Goal: Task Accomplishment & Management: Manage account settings

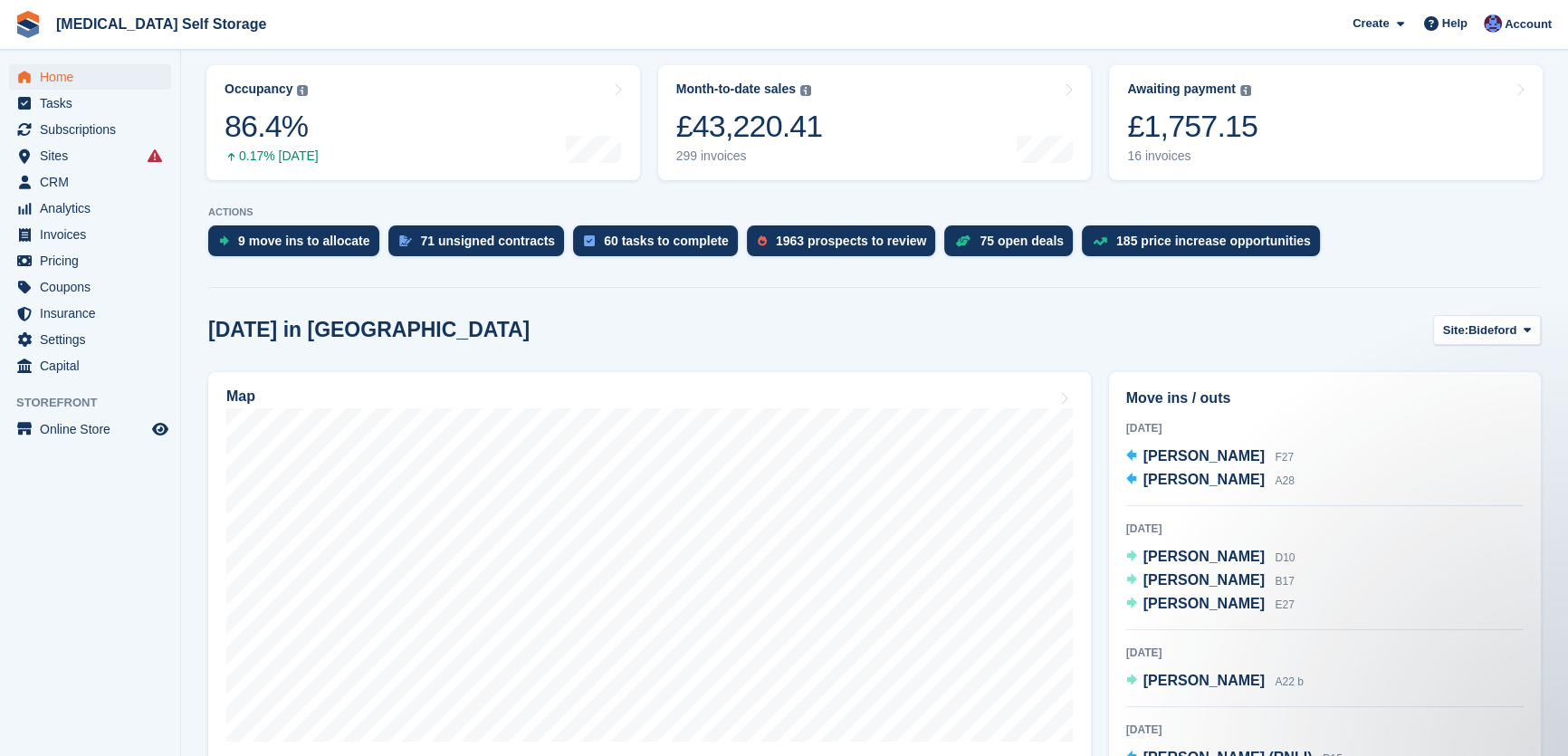
scroll to position [247, 0]
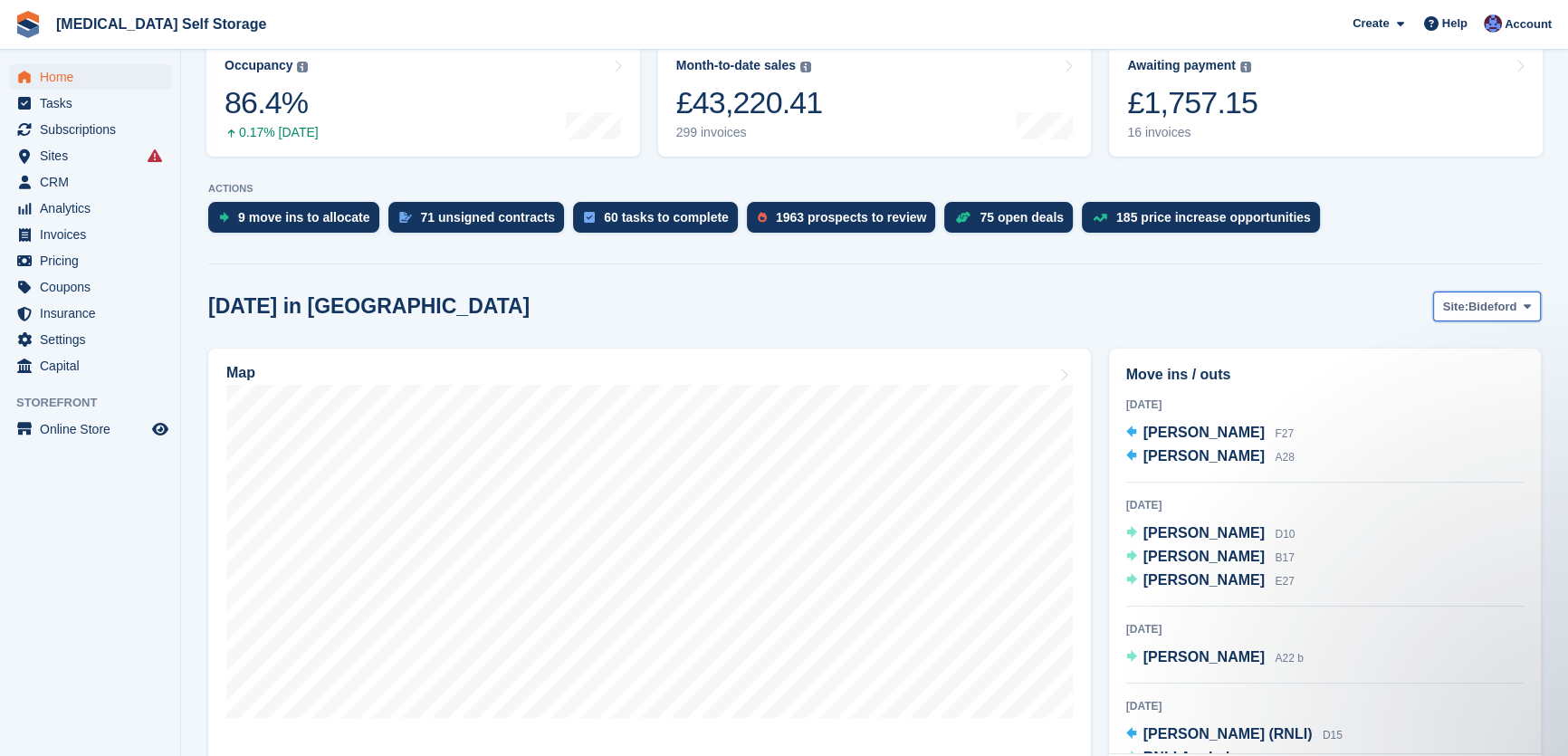
click at [1482, 317] on button "Site: Bideford" at bounding box center [1486, 307] width 108 height 30
click at [1437, 379] on link "Tavistock" at bounding box center [1454, 382] width 158 height 33
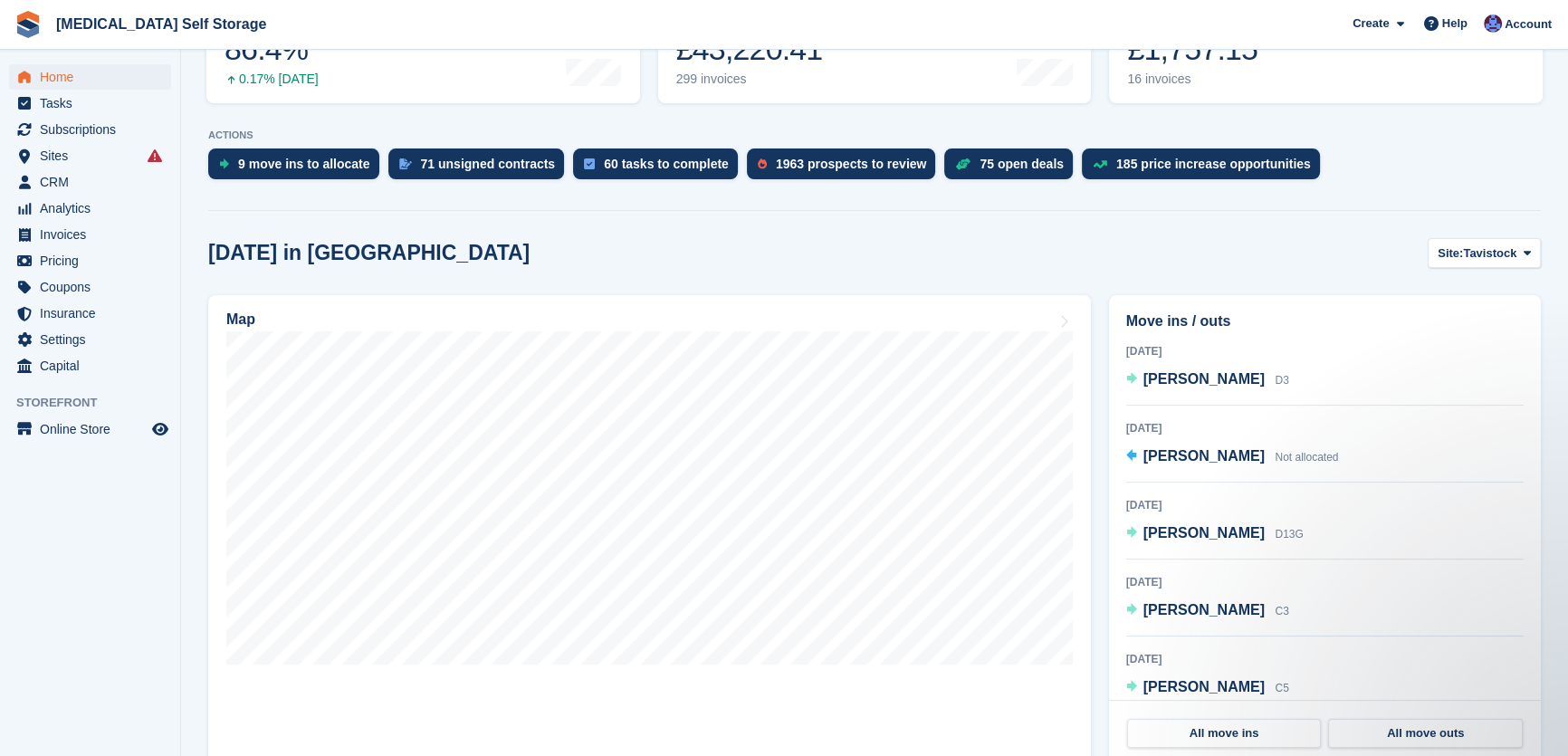
scroll to position [328, 0]
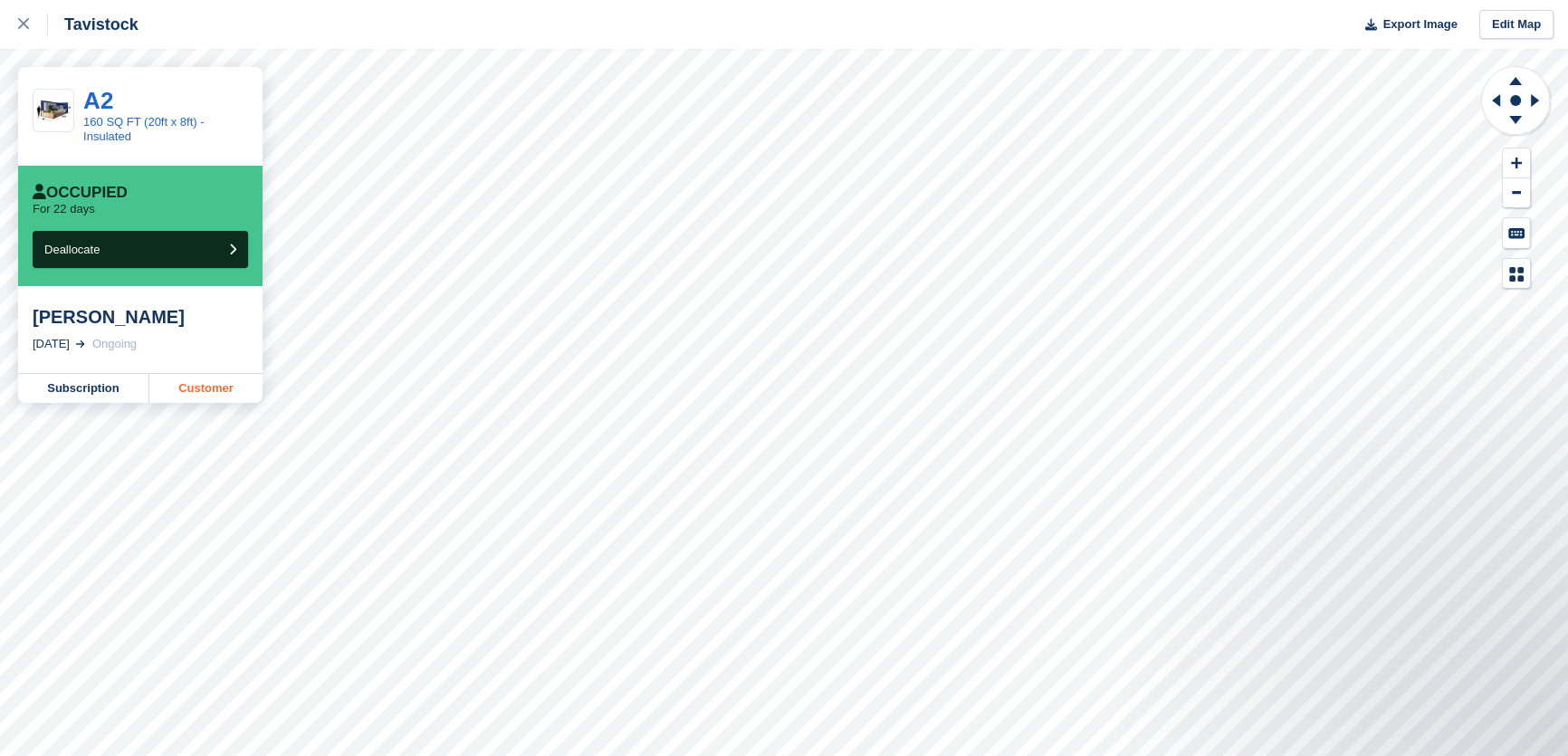
click at [205, 392] on link "Customer" at bounding box center [205, 388] width 113 height 29
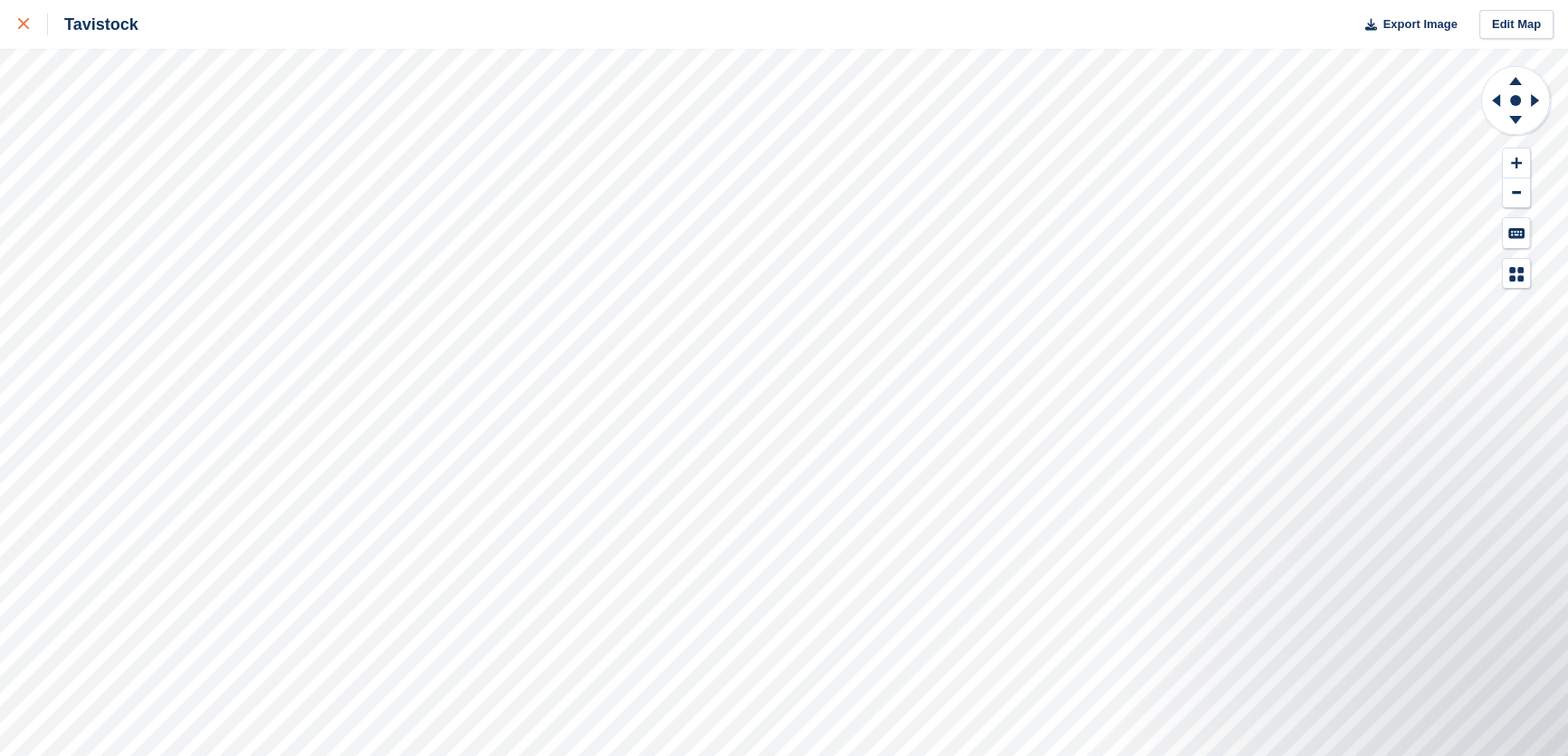
click at [16, 23] on link at bounding box center [23, 24] width 48 height 49
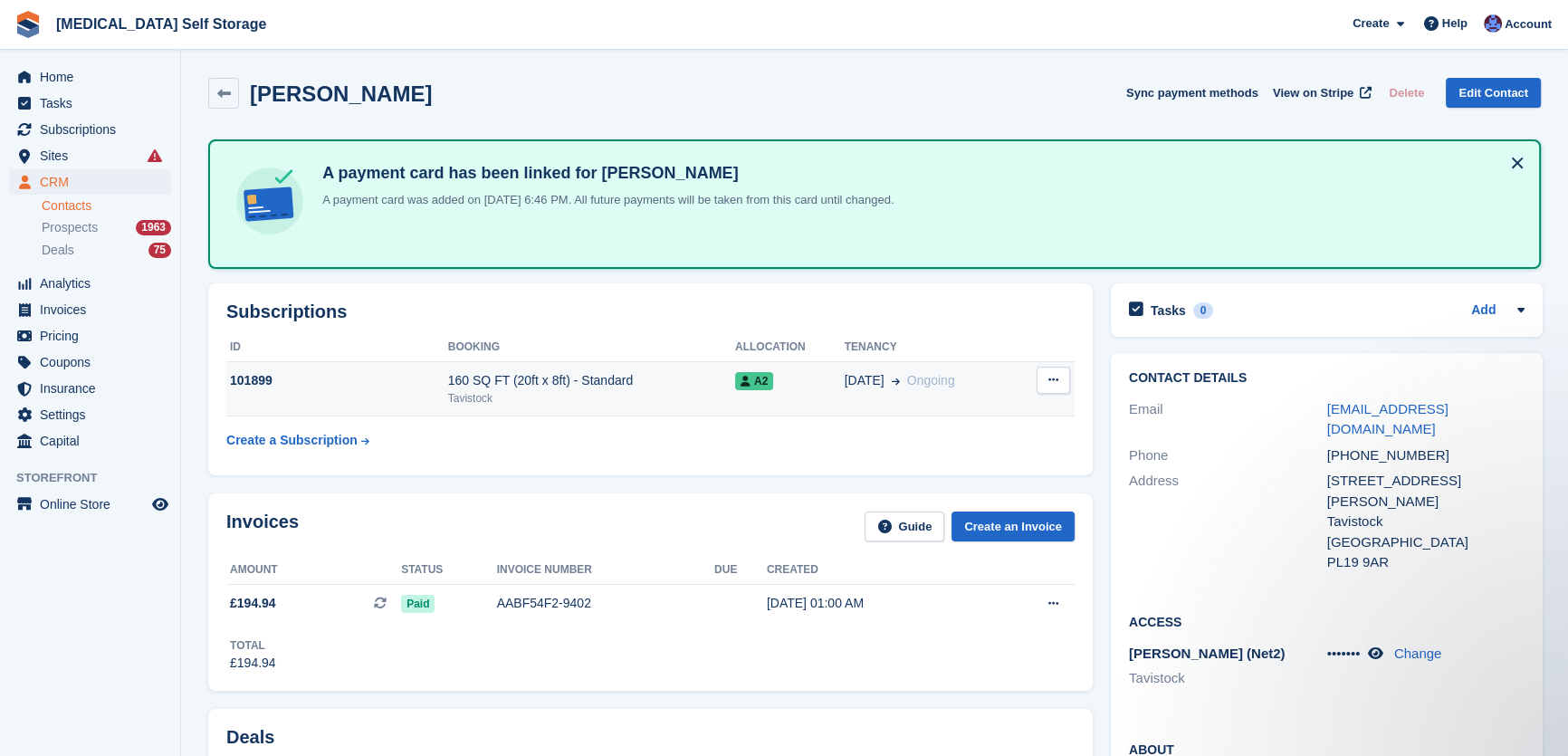
click at [907, 381] on span "Ongoing" at bounding box center [930, 380] width 48 height 14
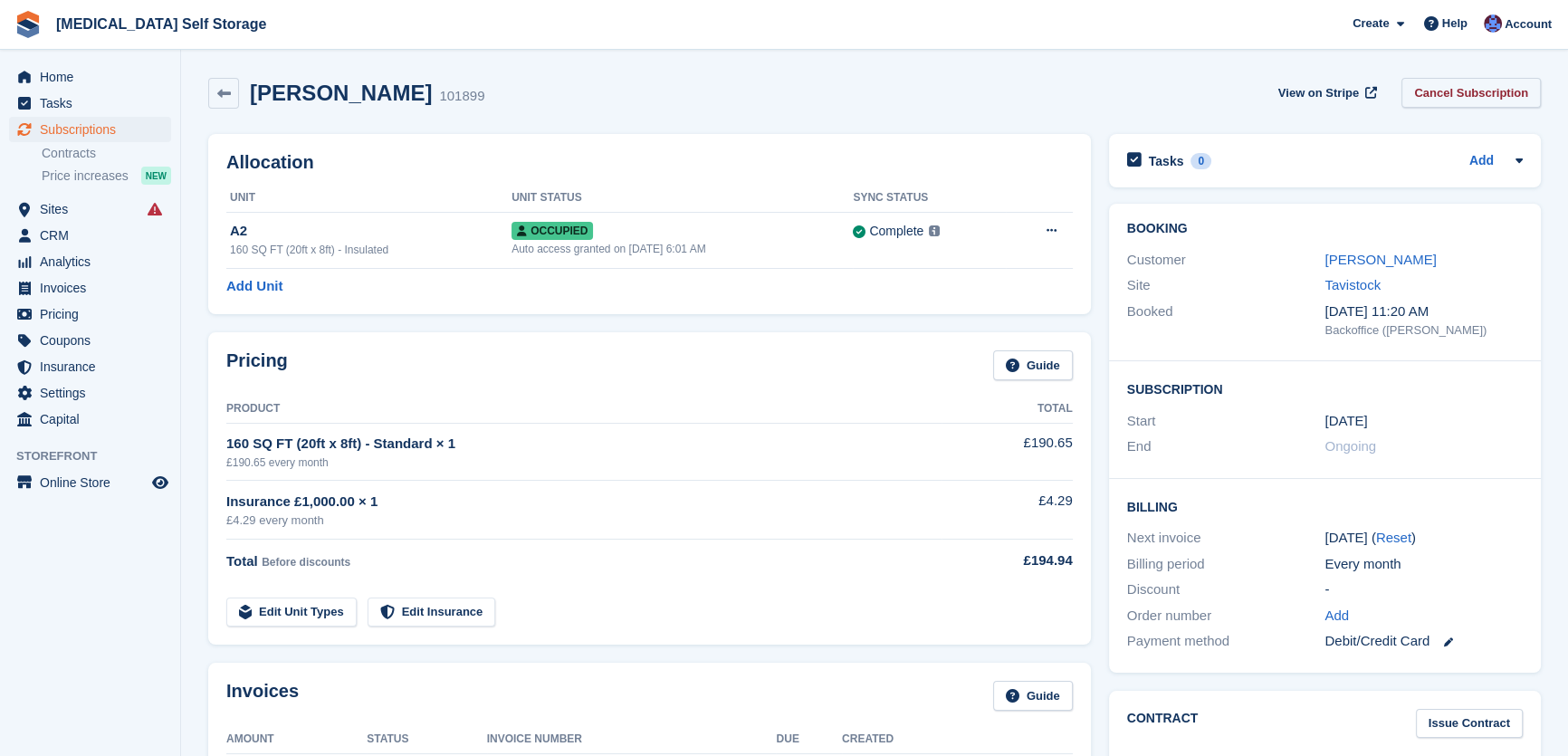
click at [1446, 99] on link "Cancel Subscription" at bounding box center [1470, 93] width 140 height 30
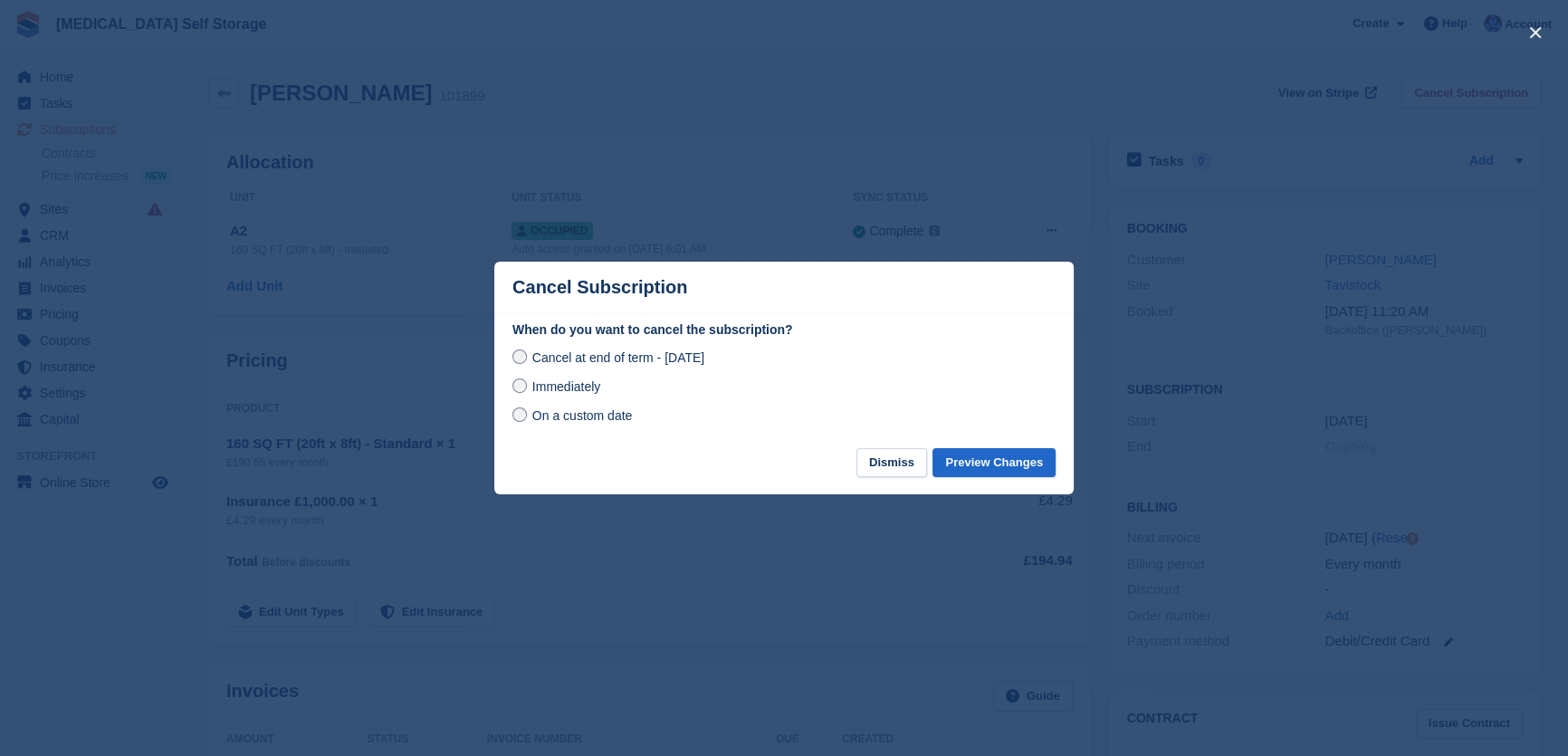
click at [602, 419] on span "On a custom date" at bounding box center [582, 415] width 100 height 14
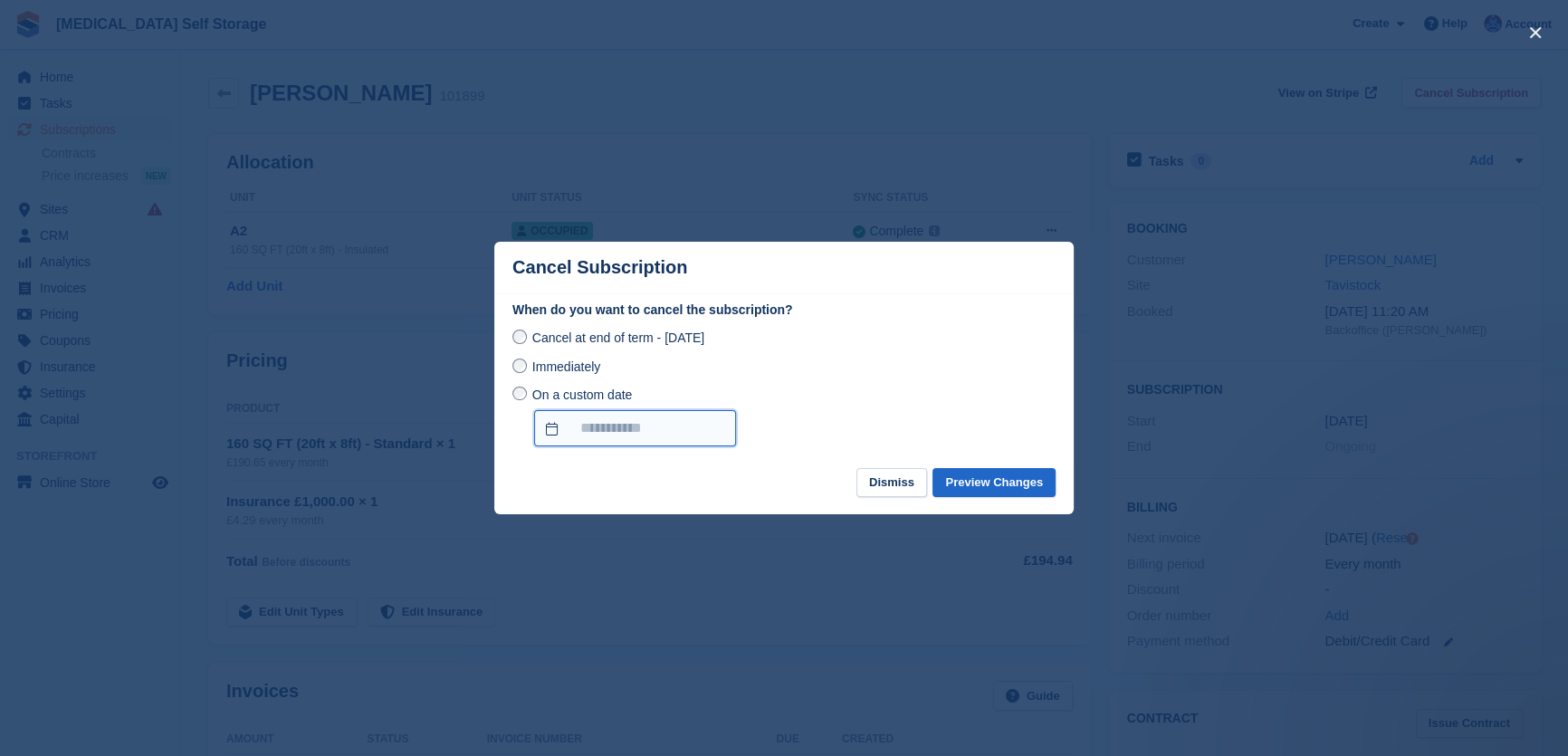
click at [611, 422] on input "On a custom date" at bounding box center [635, 428] width 202 height 37
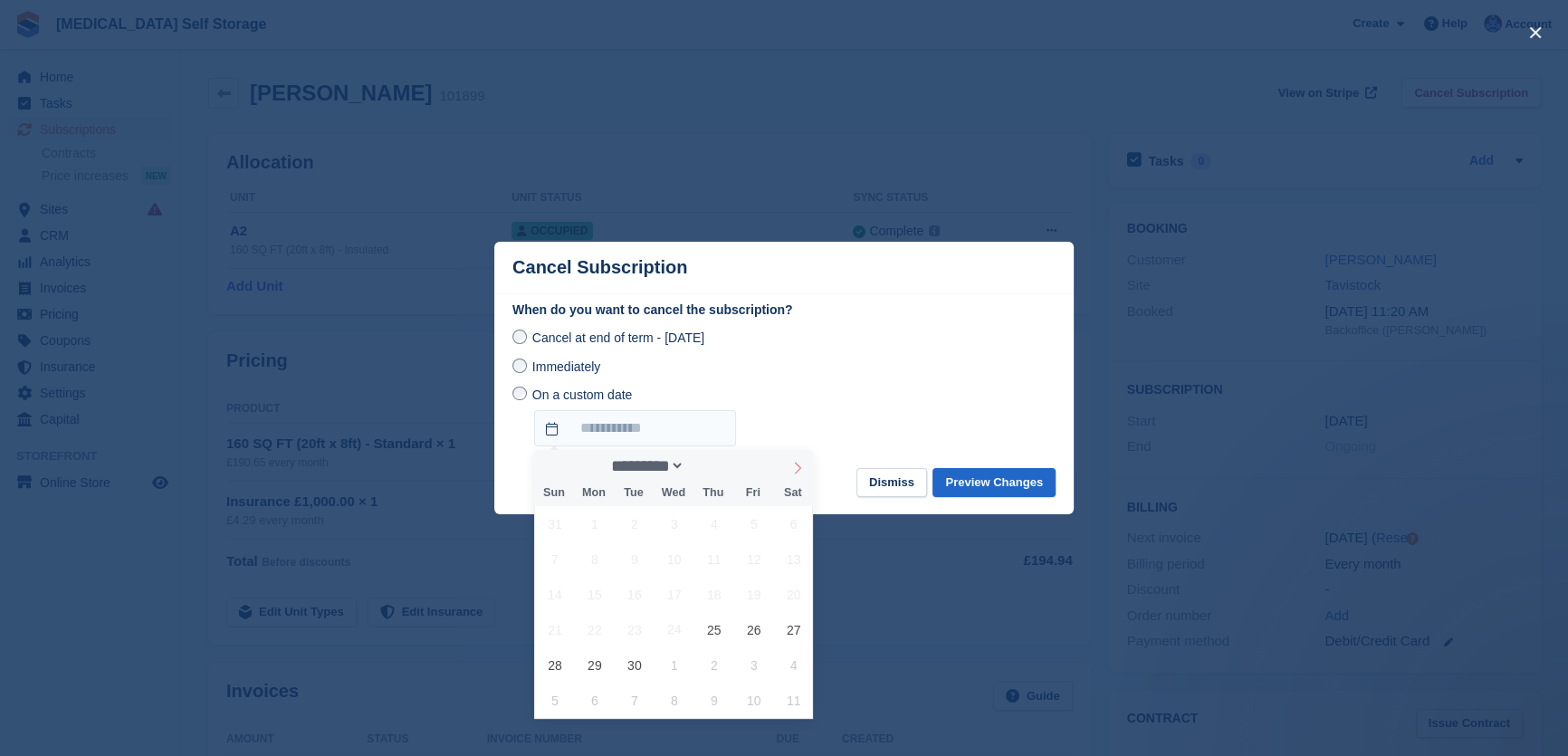
click at [799, 468] on icon at bounding box center [798, 467] width 7 height 12
select select "*"
click at [753, 629] on span "24" at bounding box center [754, 630] width 36 height 36
type input "**********"
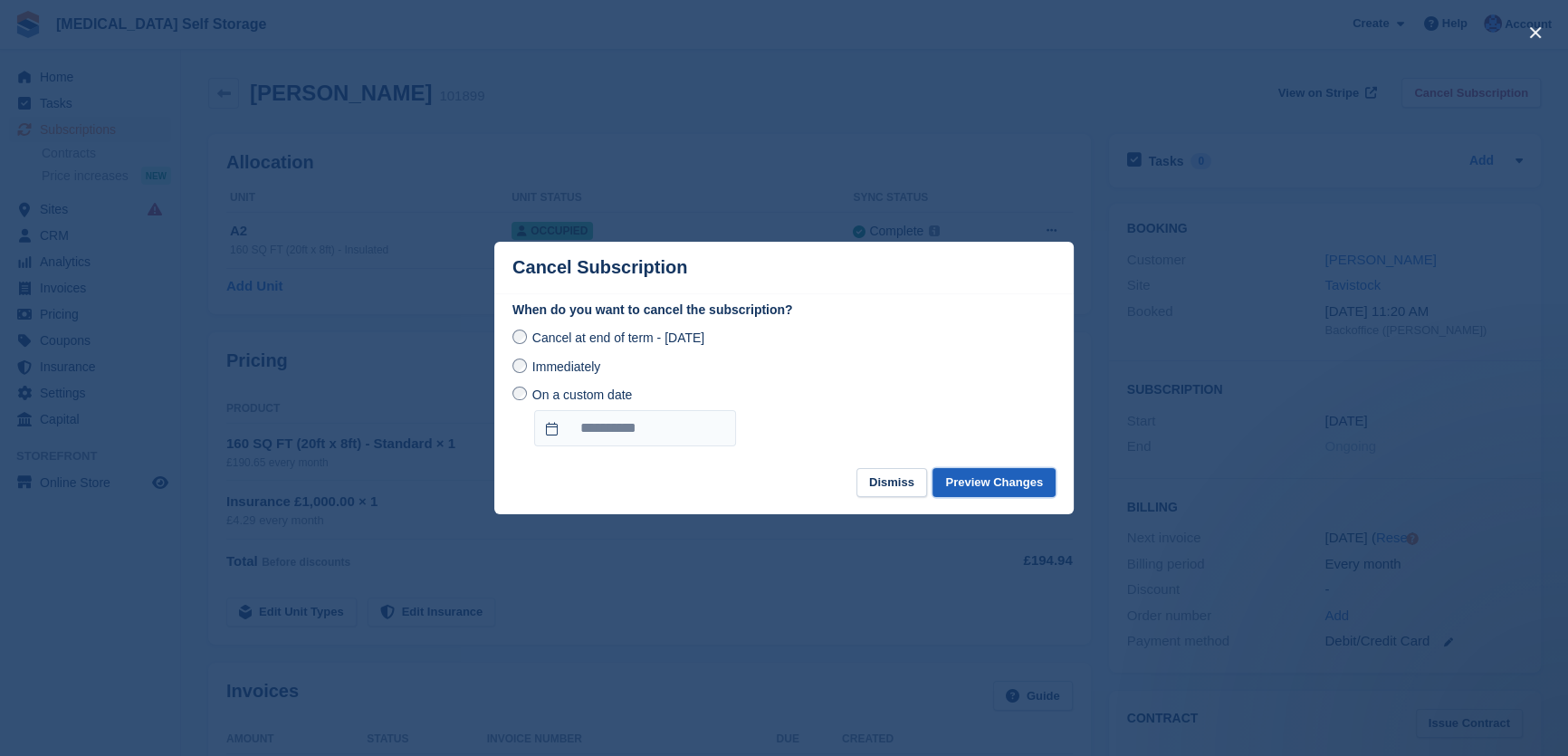
click at [1039, 486] on button "Preview Changes" at bounding box center [993, 483] width 123 height 30
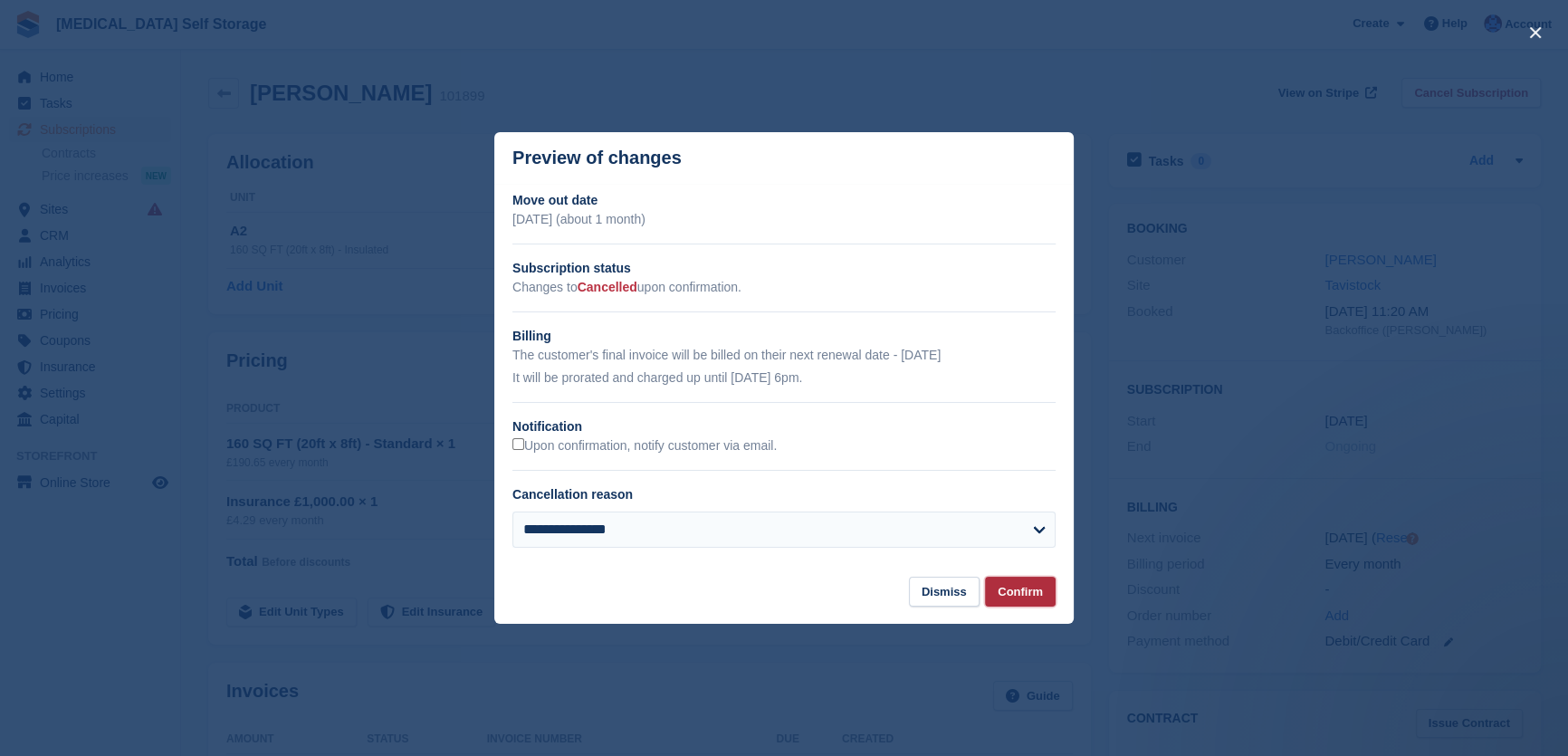
click at [1019, 595] on button "Confirm" at bounding box center [1019, 592] width 70 height 30
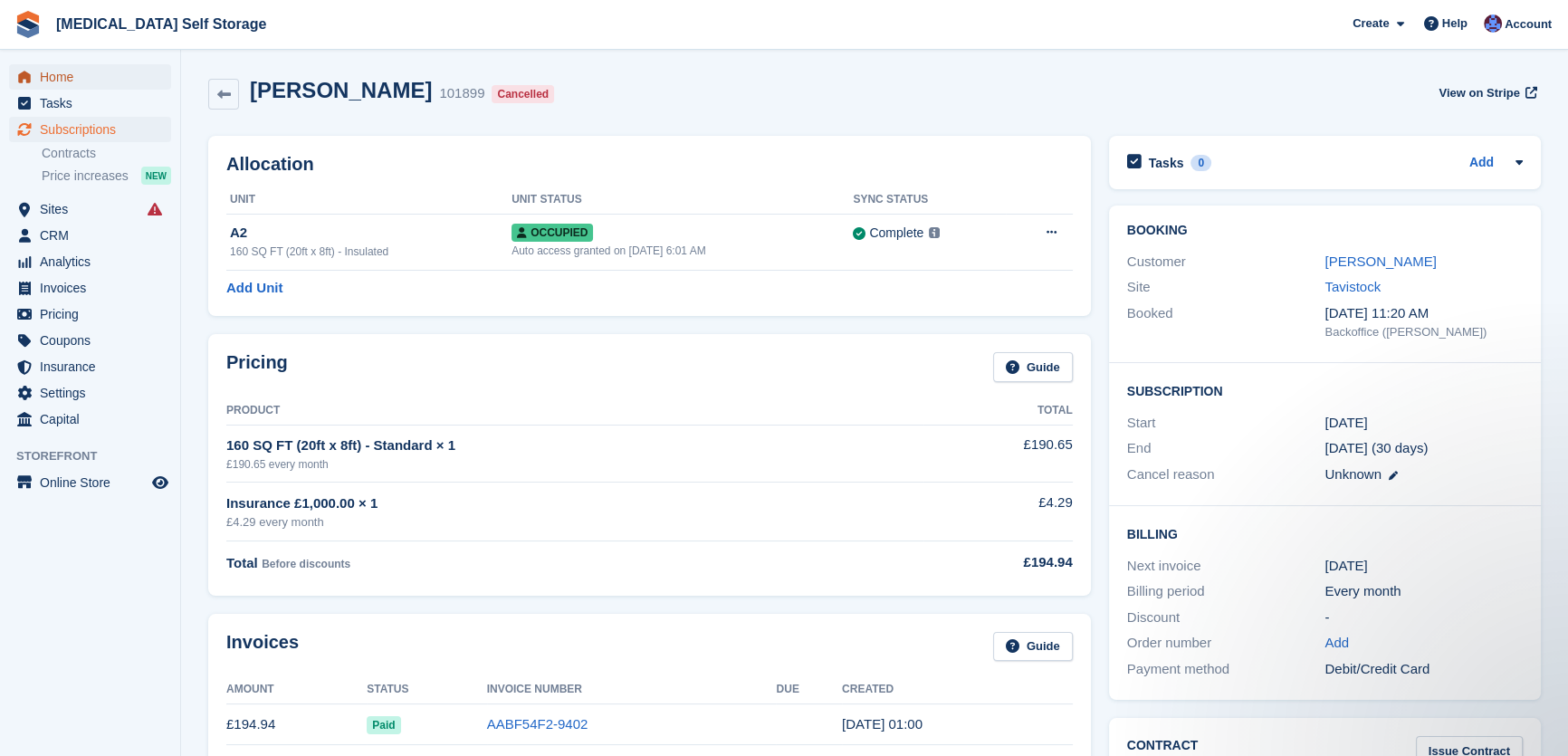
click at [40, 78] on span "Home" at bounding box center [94, 77] width 109 height 25
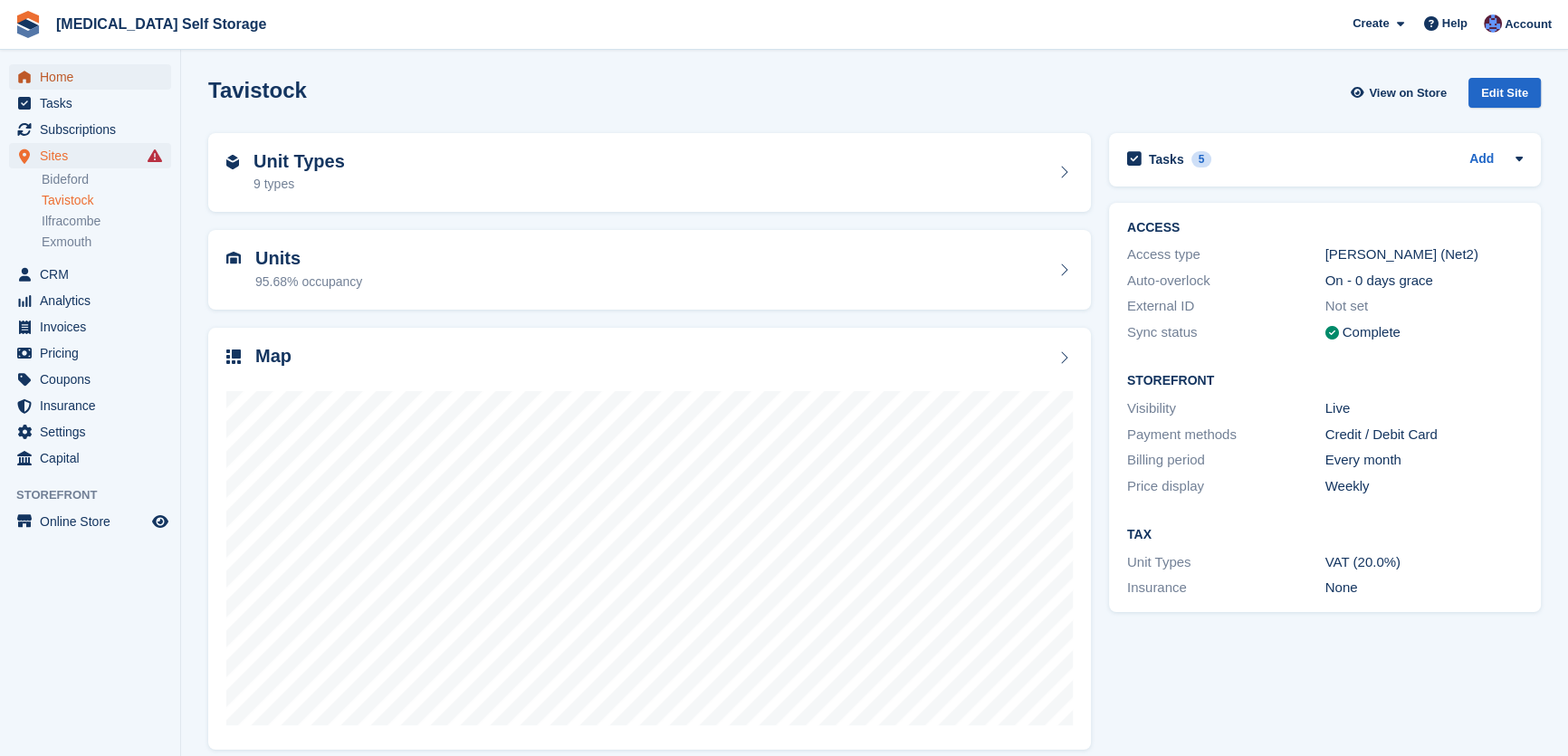
click at [64, 74] on span "Home" at bounding box center [94, 77] width 109 height 25
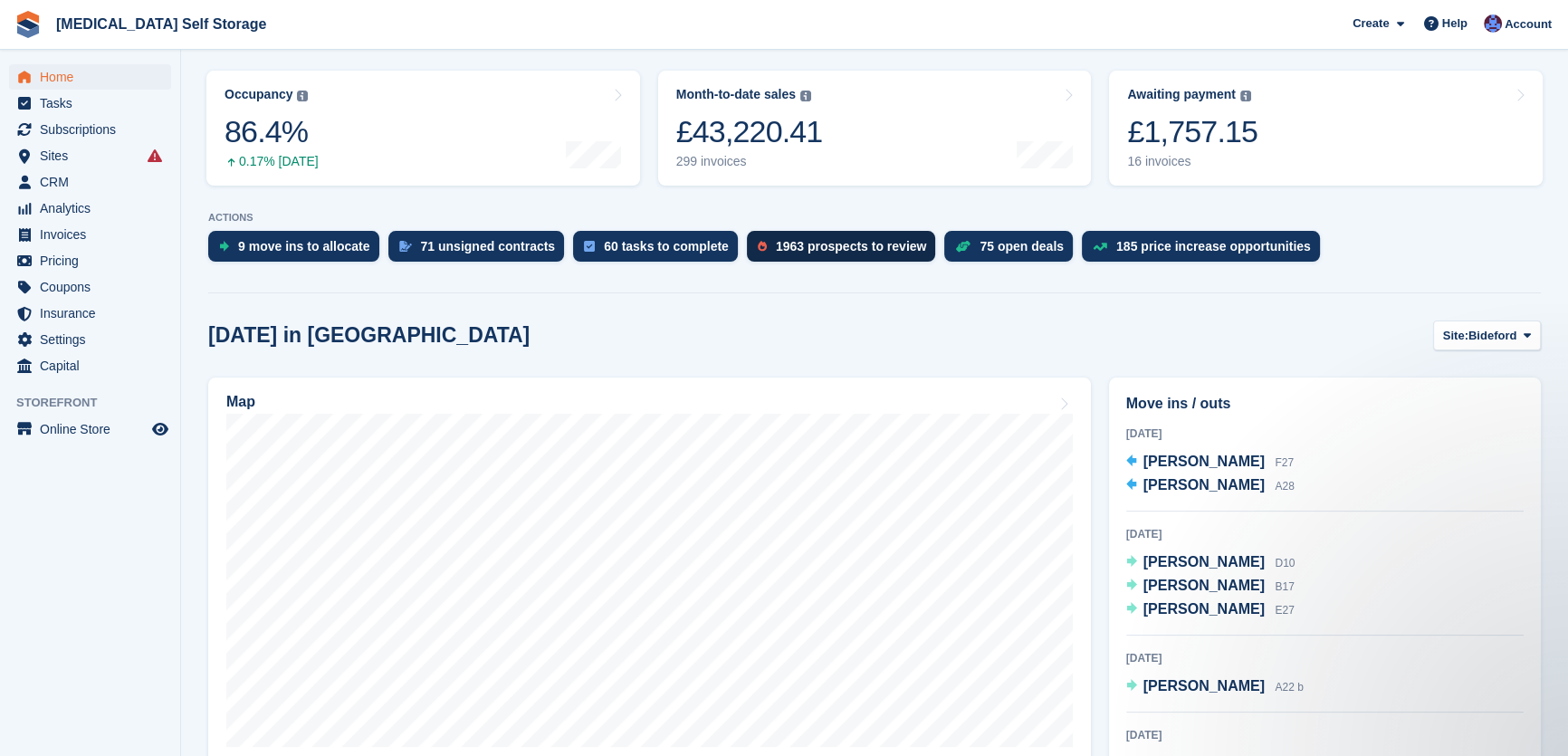
scroll to position [247, 0]
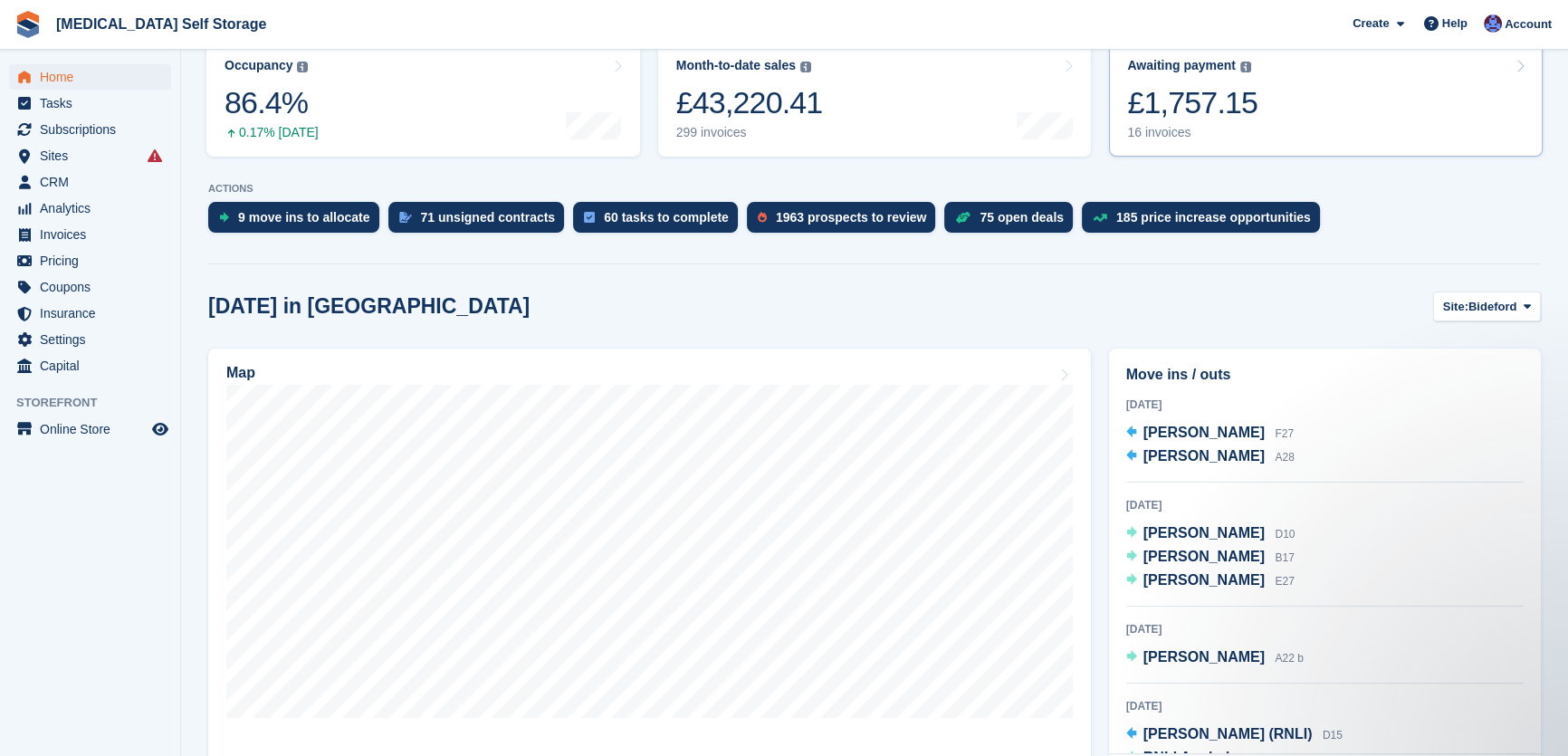
click at [1435, 110] on link "Awaiting payment The total outstanding balance on all open invoices. £1,757.15 …" at bounding box center [1325, 98] width 433 height 115
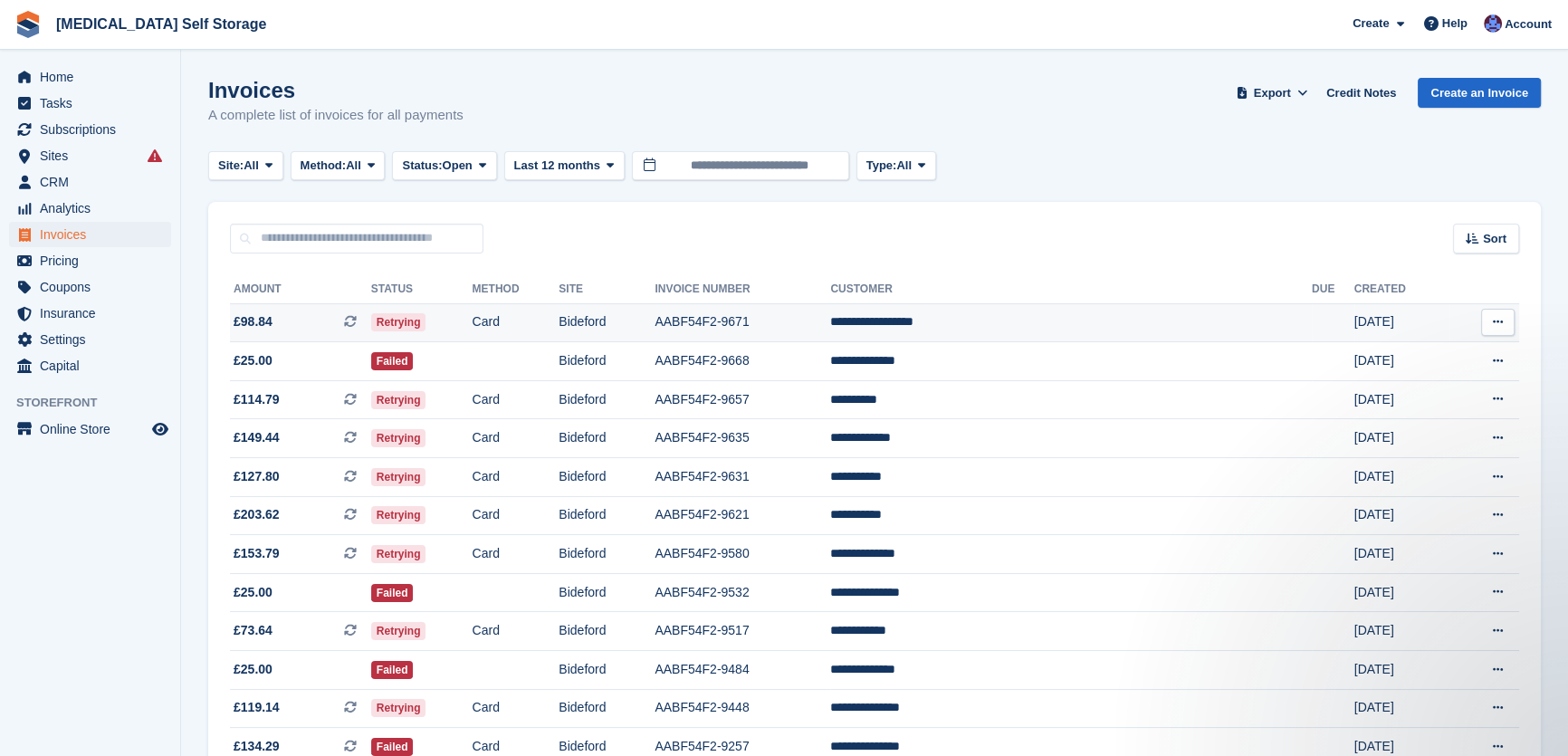
click at [473, 321] on td "Retrying" at bounding box center [422, 323] width 101 height 39
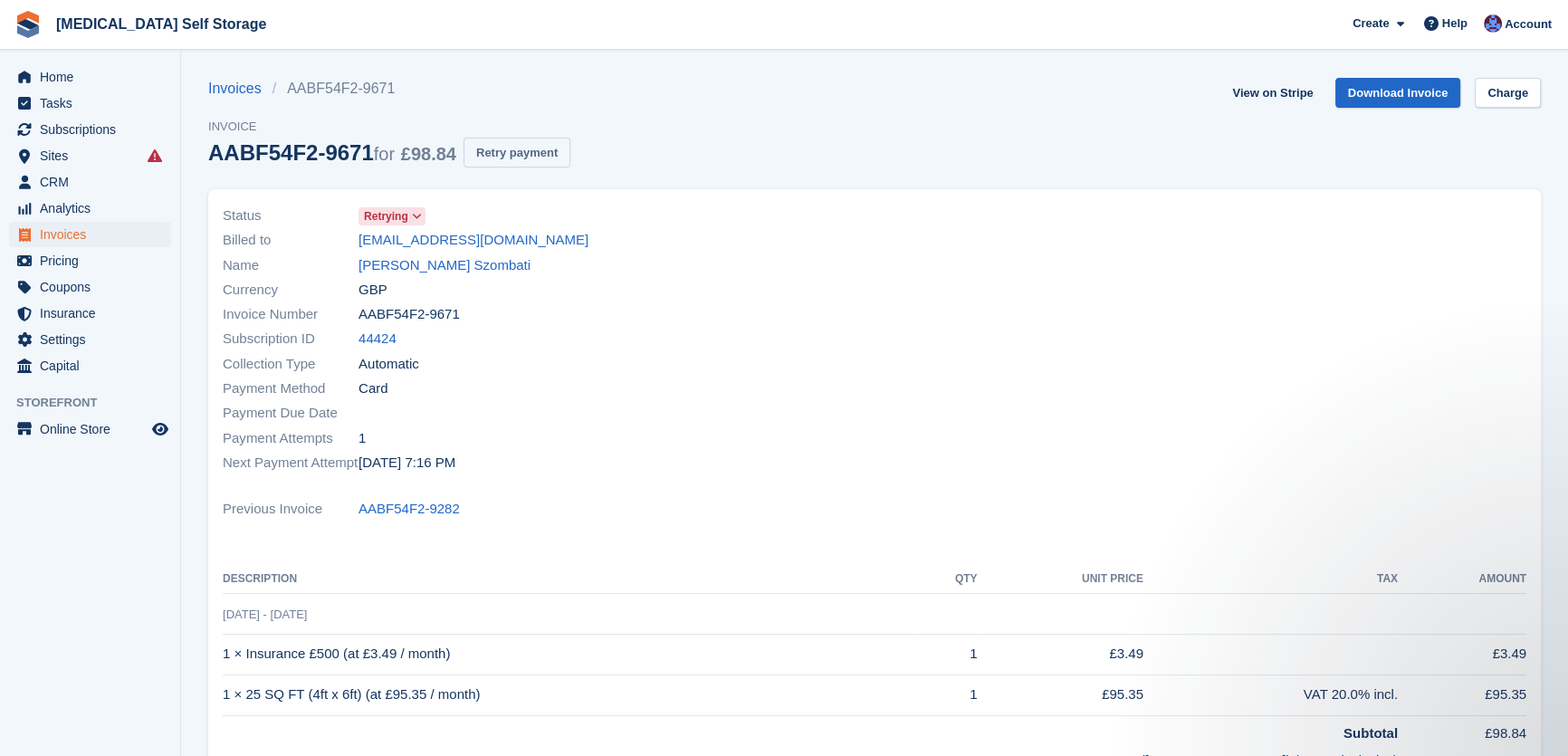
click at [519, 157] on button "Retry payment" at bounding box center [517, 153] width 107 height 30
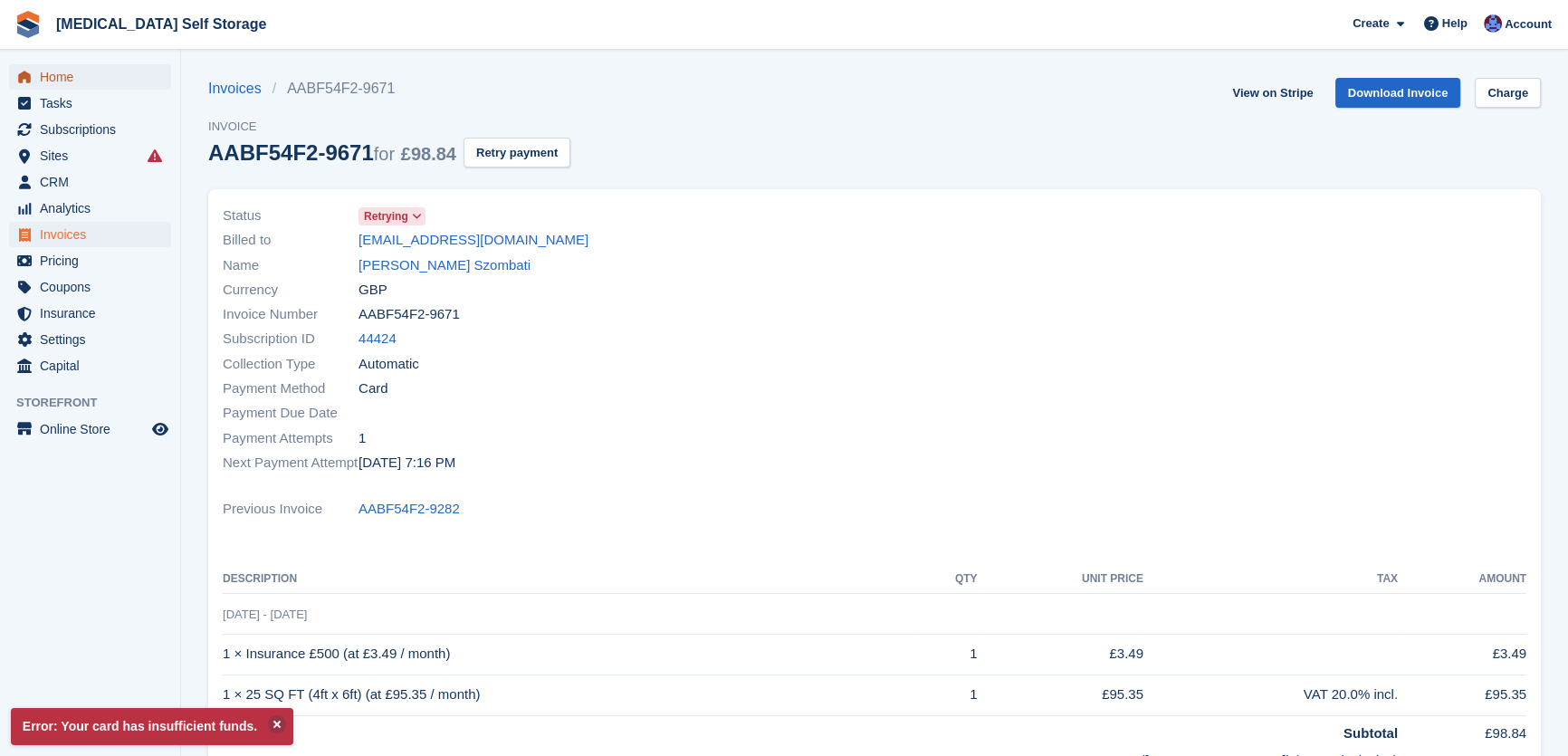
click at [63, 77] on span "Home" at bounding box center [94, 77] width 109 height 25
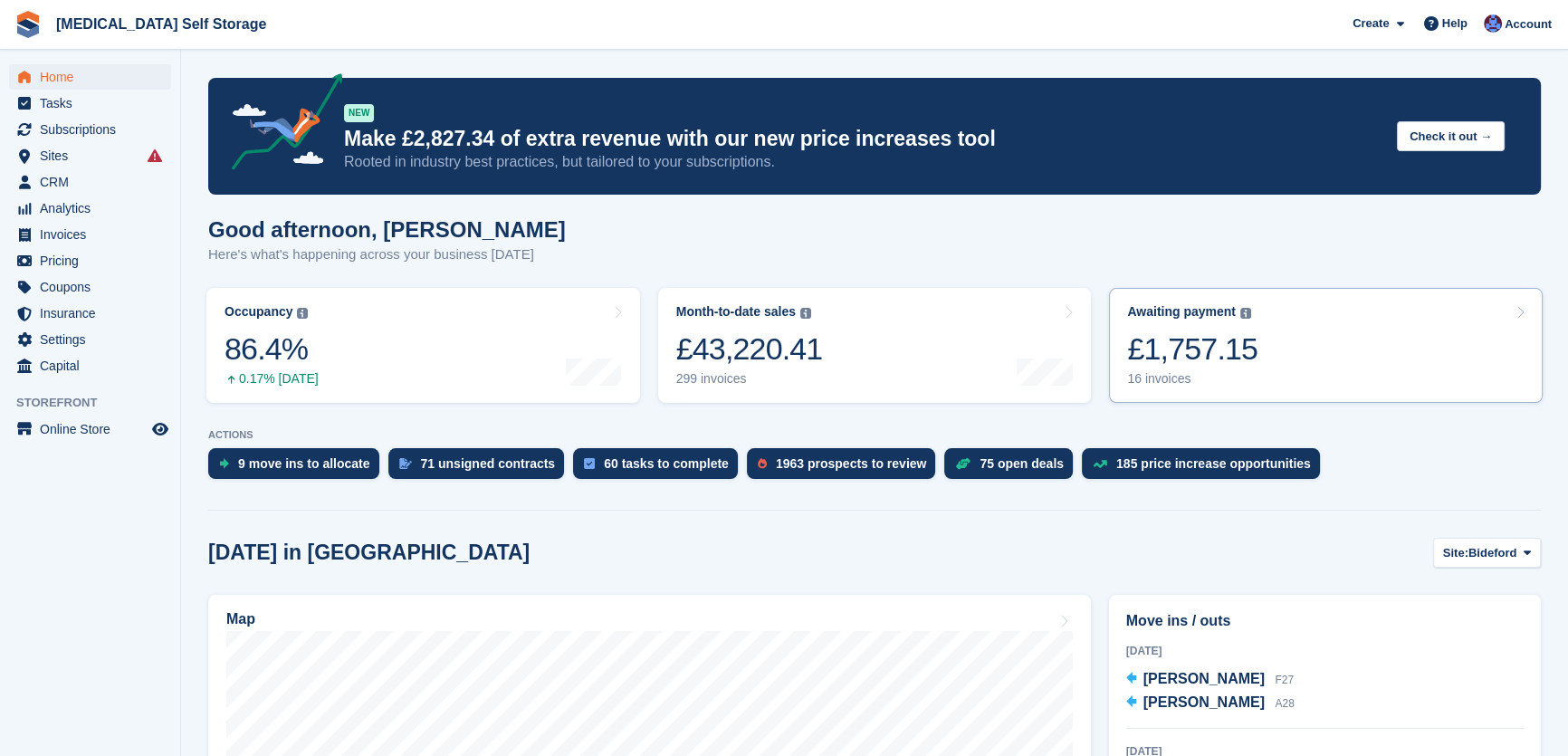
click at [1274, 362] on link "Awaiting payment The total outstanding balance on all open invoices. £1,757.15 …" at bounding box center [1325, 345] width 433 height 115
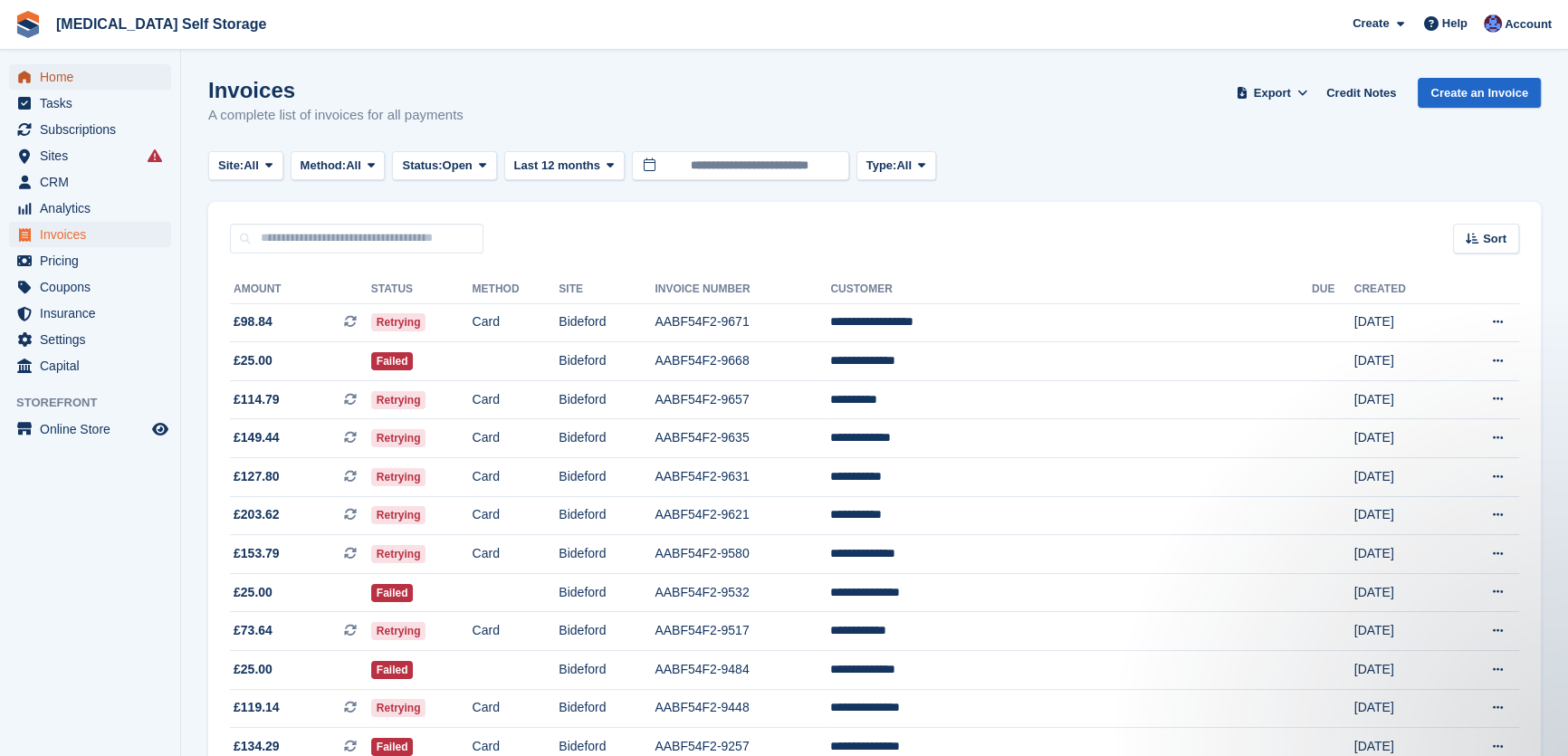
click at [56, 83] on span "Home" at bounding box center [94, 77] width 109 height 25
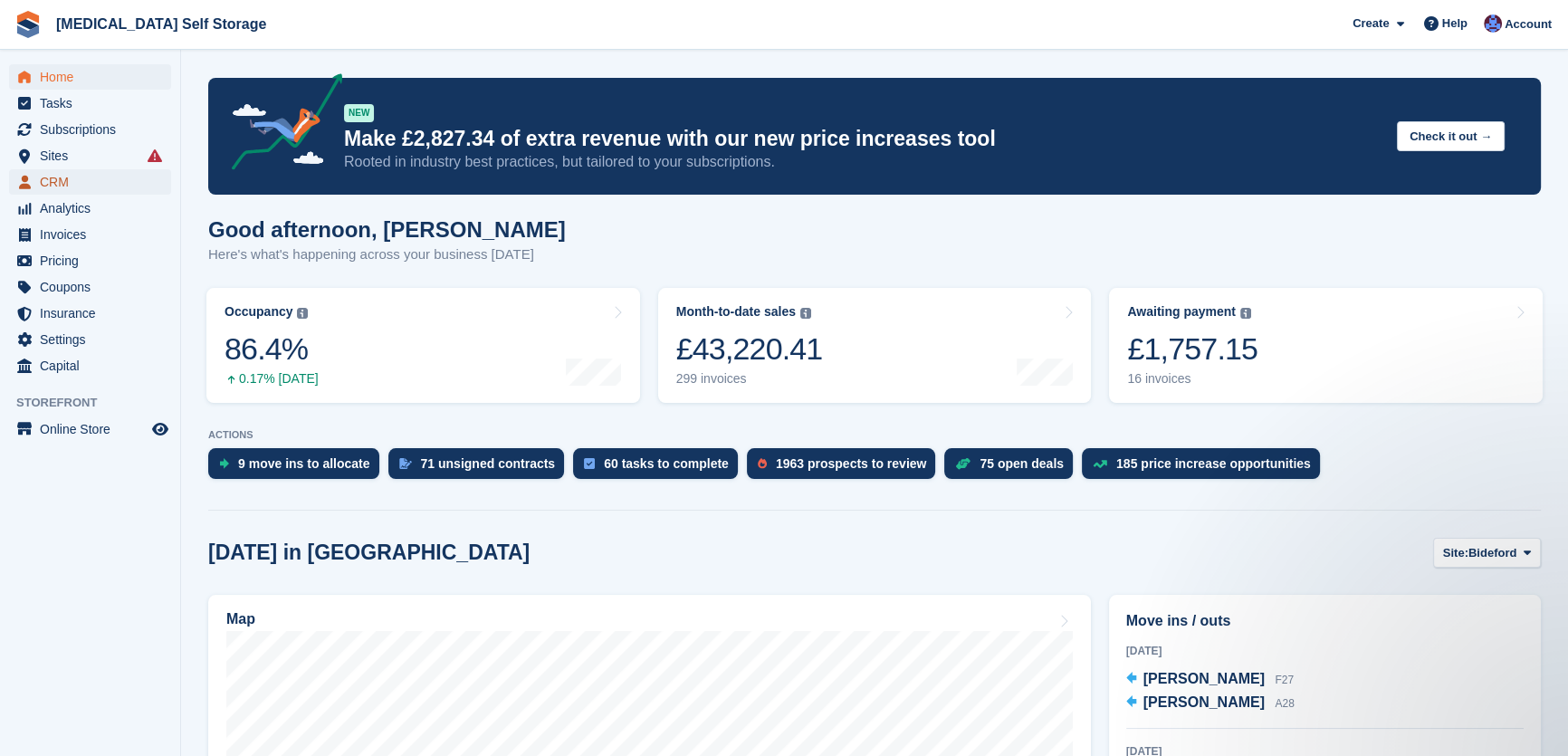
click at [69, 189] on span "CRM" at bounding box center [94, 182] width 109 height 25
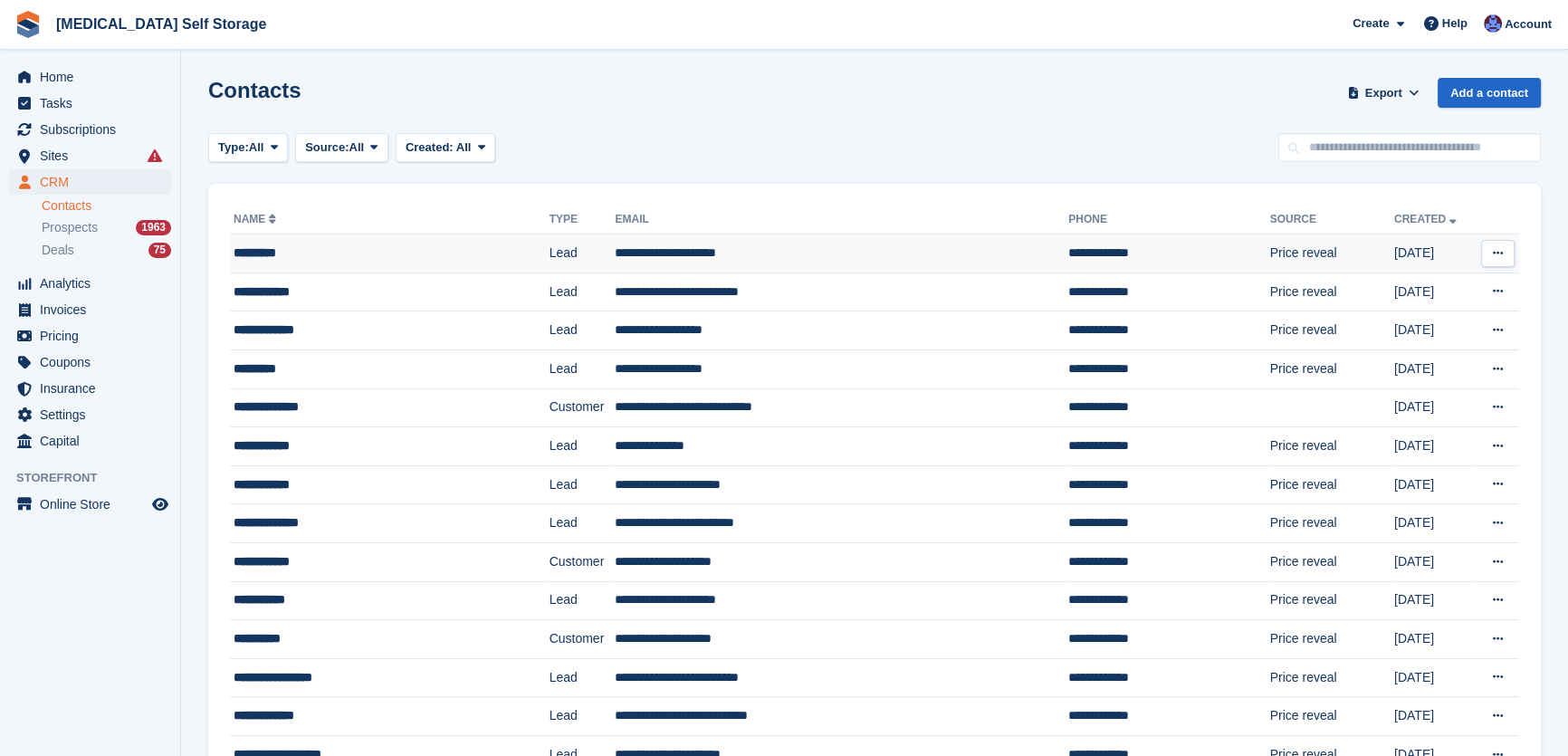
click at [451, 252] on div "*********" at bounding box center [365, 253] width 263 height 19
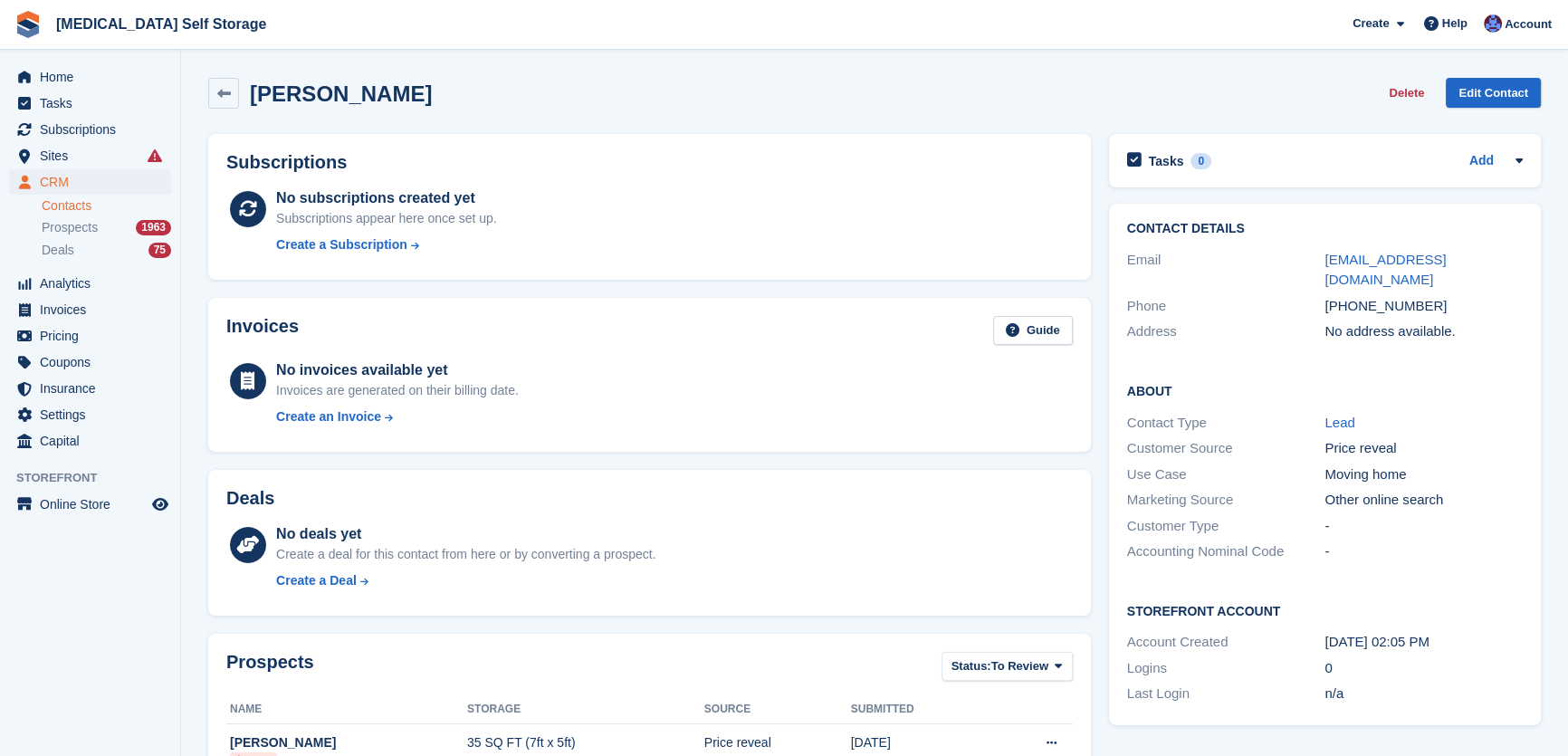
scroll to position [396, 0]
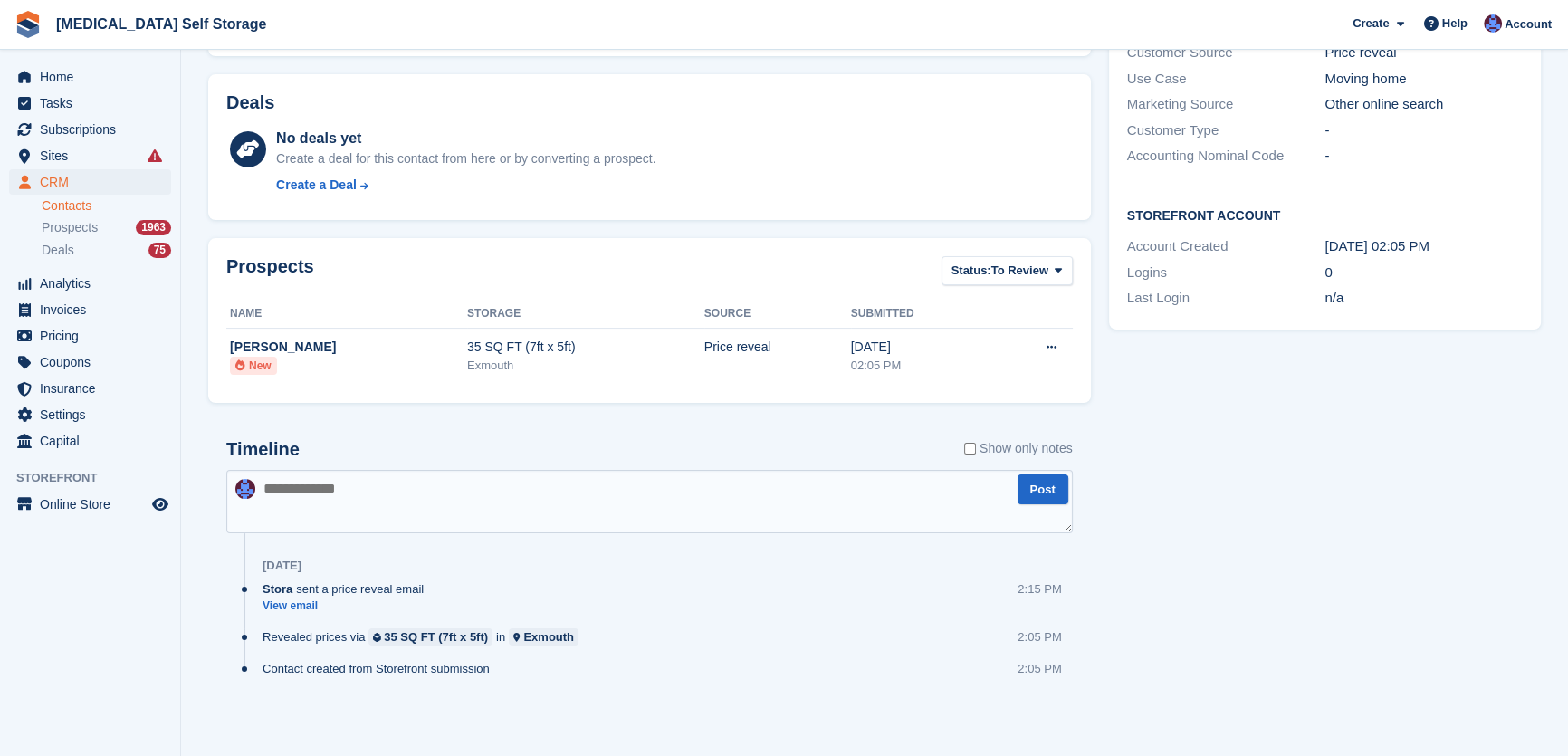
click at [481, 496] on textarea at bounding box center [649, 502] width 847 height 64
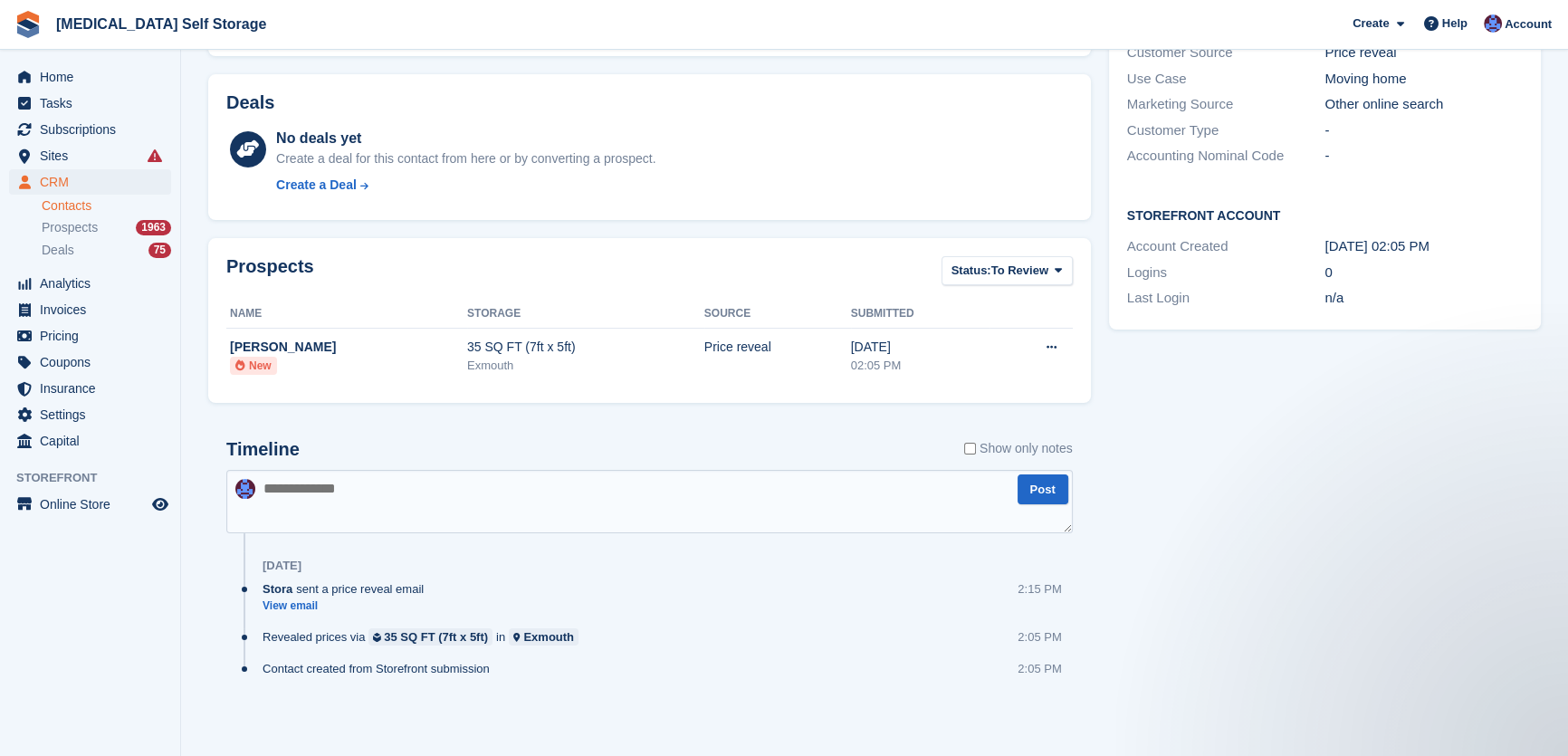
scroll to position [0, 0]
type textarea "**********"
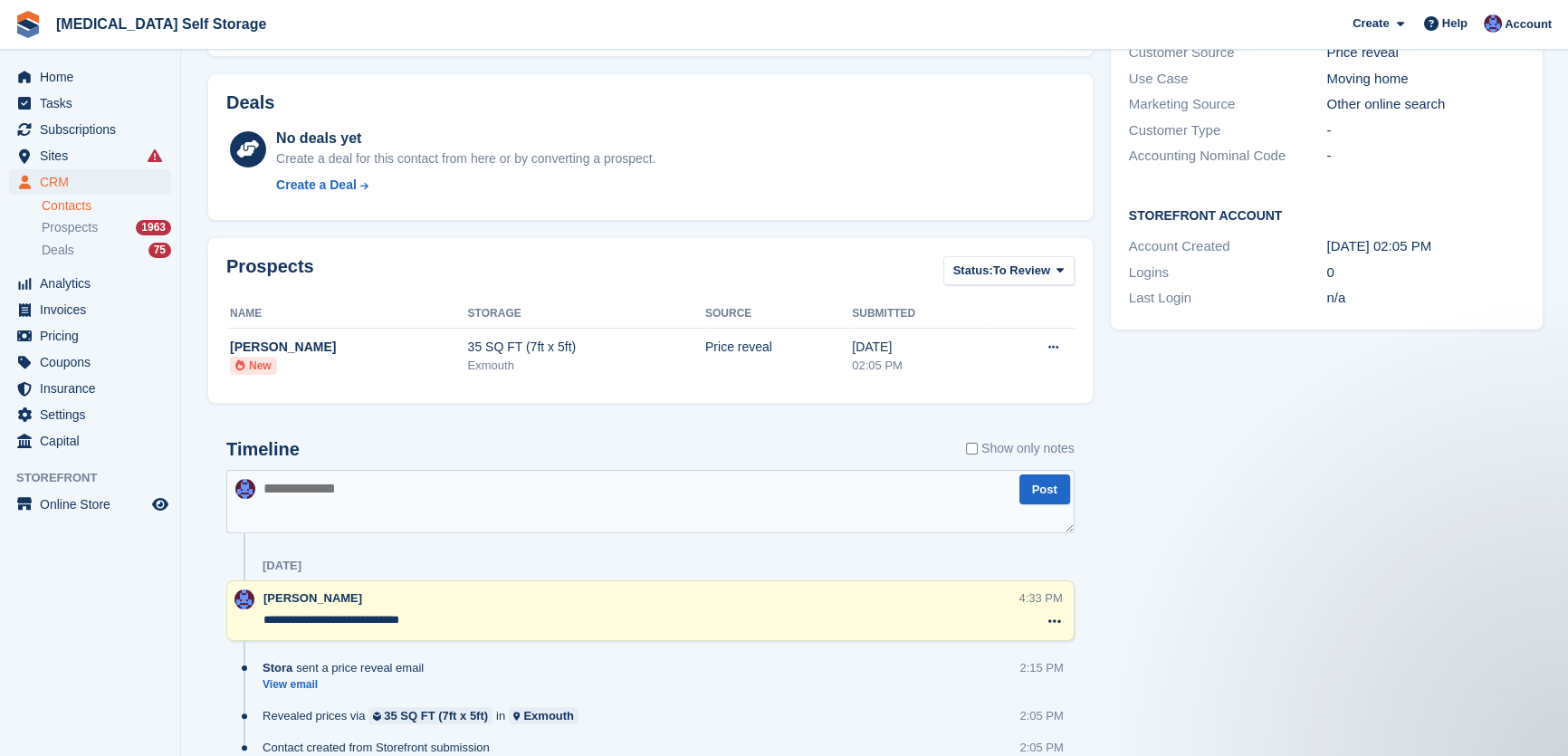
click at [386, 498] on textarea at bounding box center [650, 502] width 848 height 64
type textarea "**********"
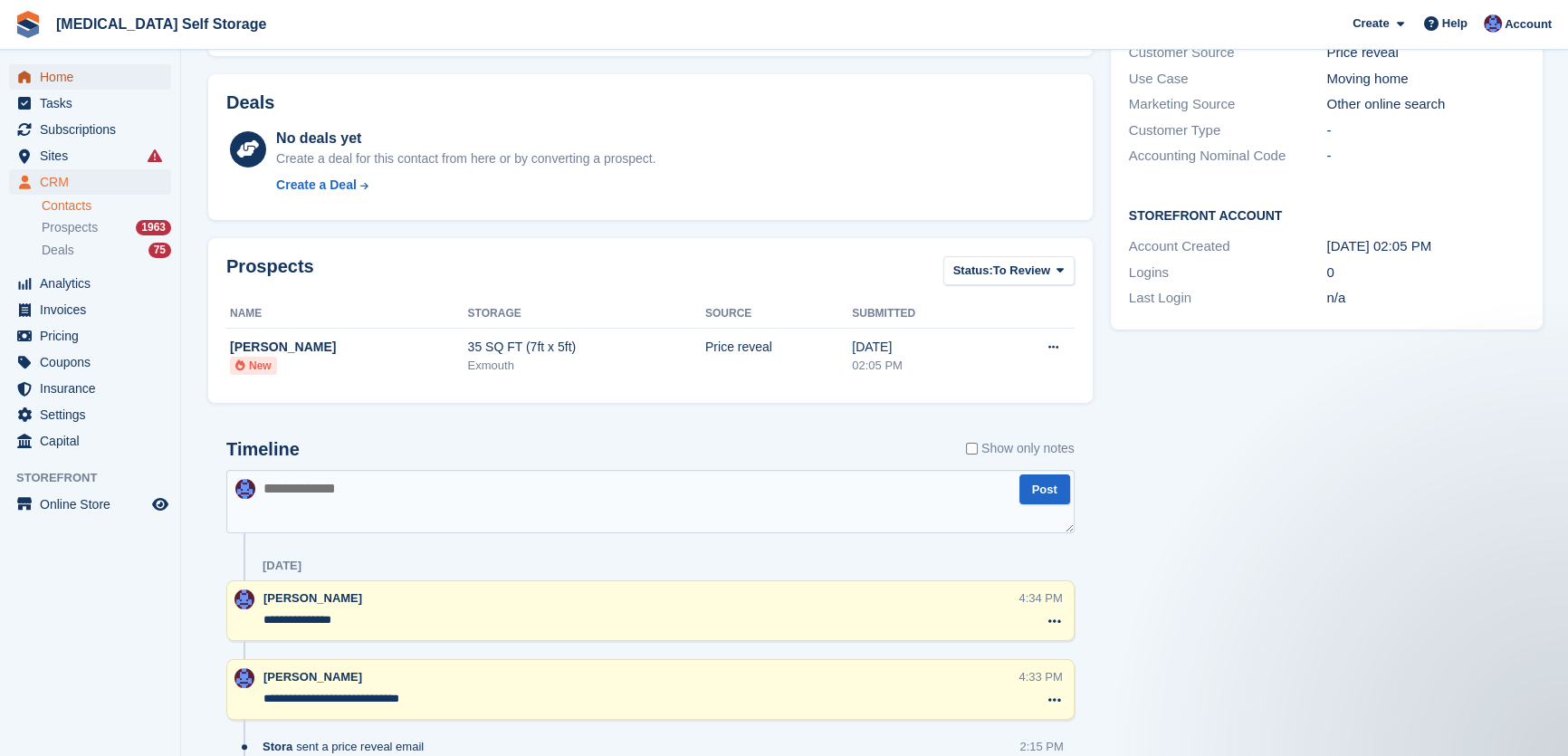
click at [72, 72] on span "Home" at bounding box center [94, 77] width 109 height 25
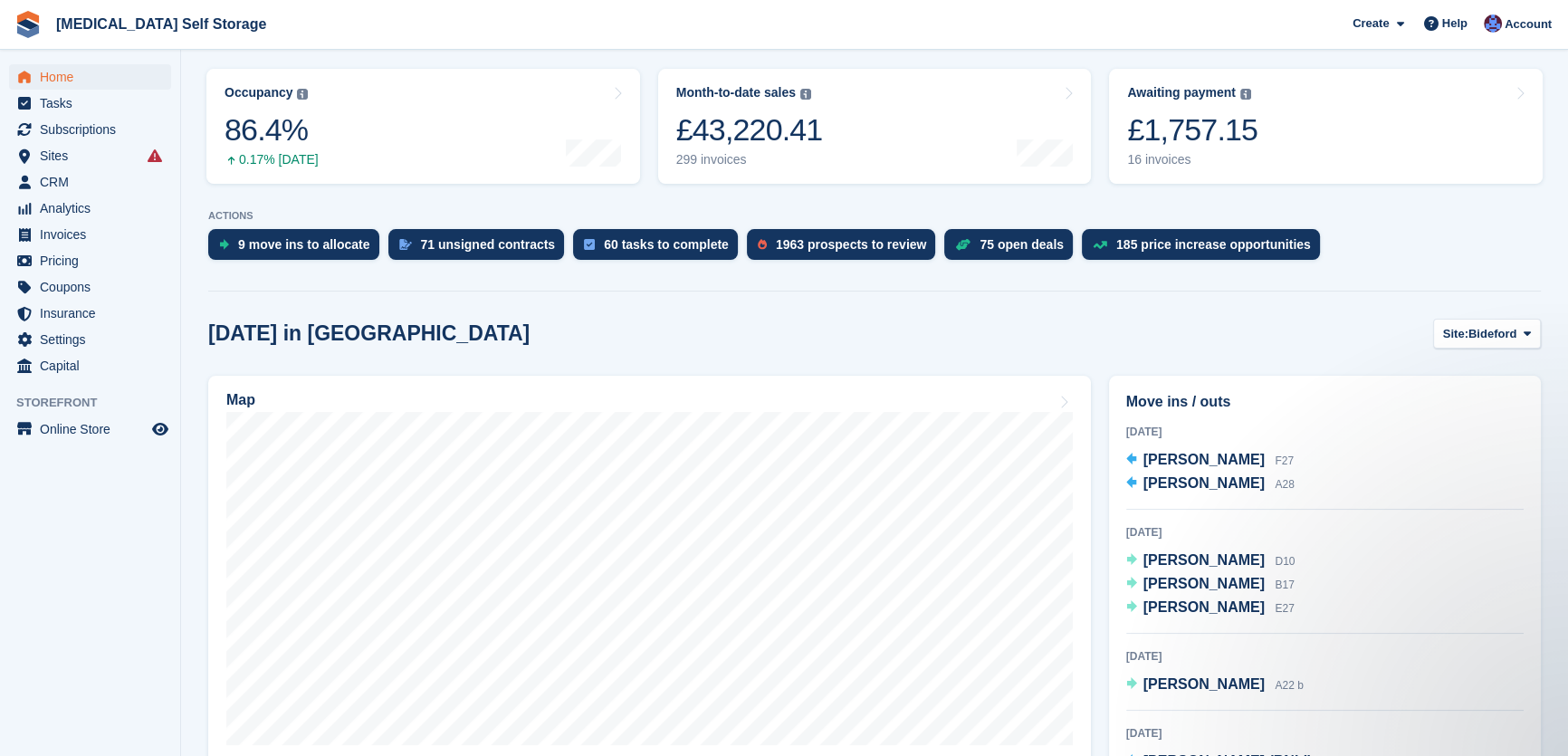
scroll to position [247, 0]
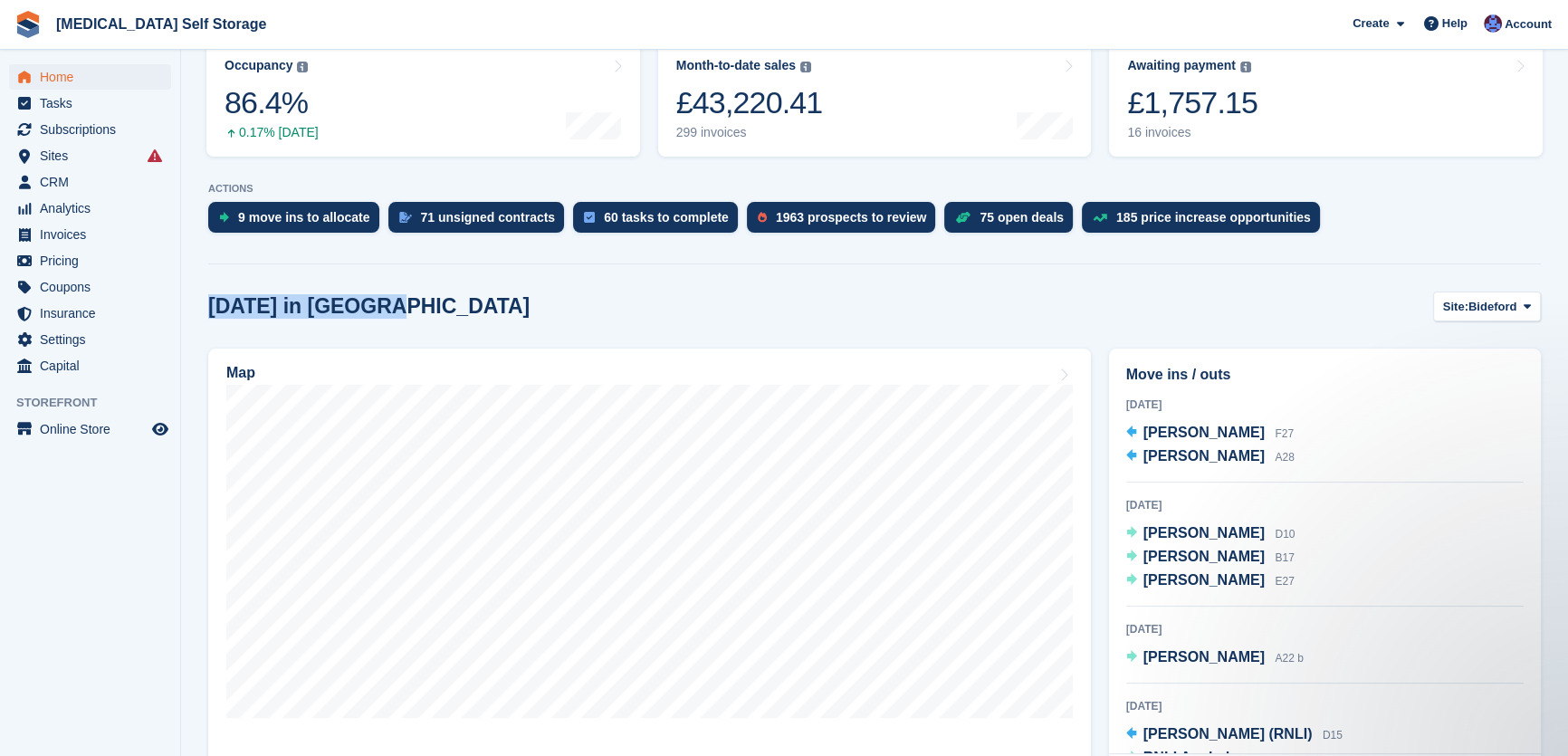
drag, startPoint x: 209, startPoint y: 308, endPoint x: 369, endPoint y: 305, distance: 160.0
click at [369, 305] on h2 "[DATE] in [GEOGRAPHIC_DATA]" at bounding box center [369, 307] width 322 height 24
click at [433, 303] on div "Today in Bideford Site: Bideford Bideford Tavistock Ilfracombe Exmouth" at bounding box center [874, 307] width 1333 height 30
drag, startPoint x: 209, startPoint y: 302, endPoint x: 479, endPoint y: 290, distance: 270.3
click at [370, 308] on h2 "Today in Bideford" at bounding box center [369, 307] width 322 height 24
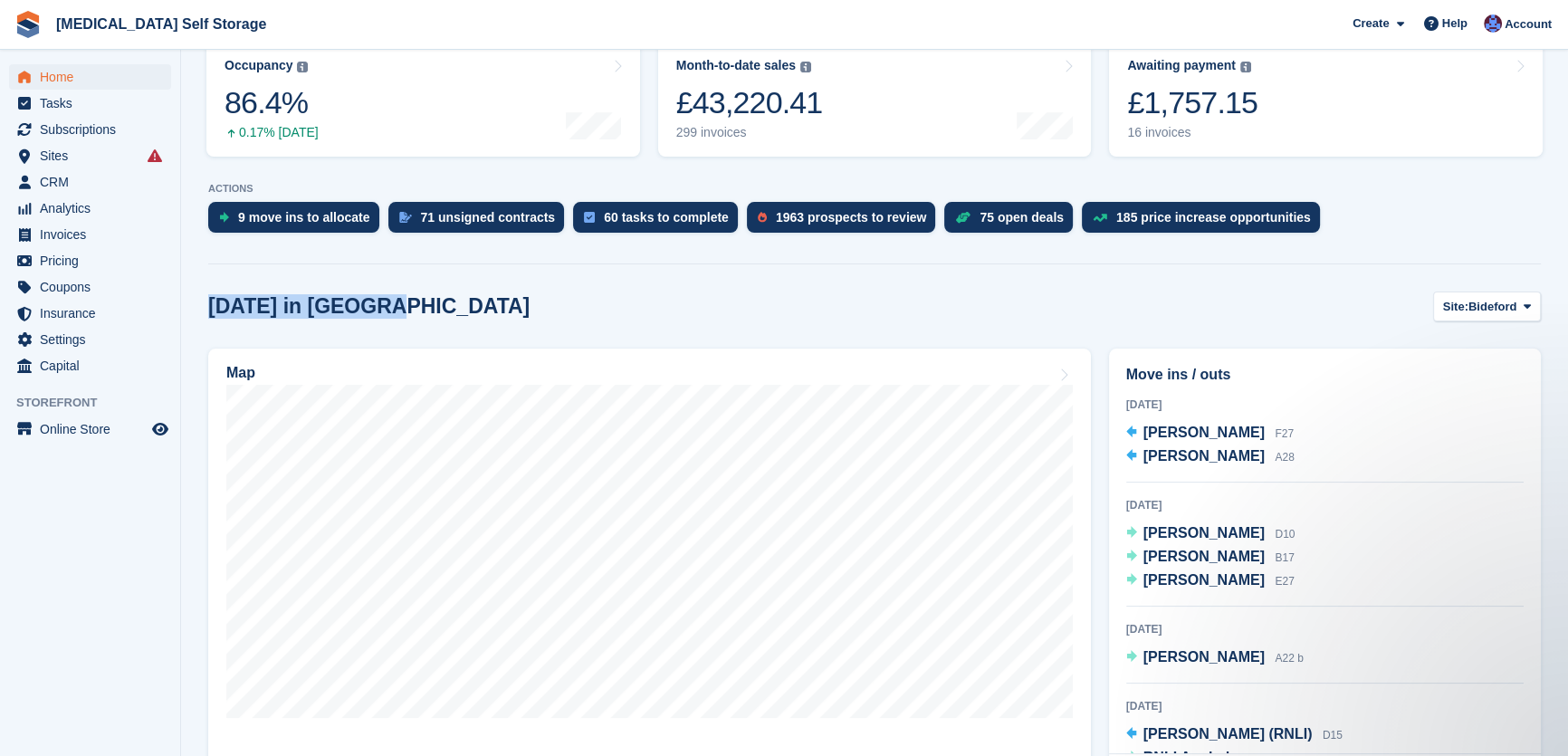
click at [484, 289] on section "NEW Make £2,827.34 of extra revenue with our new price increases tool Rooted in…" at bounding box center [874, 705] width 1387 height 1904
drag, startPoint x: 211, startPoint y: 309, endPoint x: 403, endPoint y: 295, distance: 192.5
click at [371, 305] on h2 "Today in Bideford" at bounding box center [369, 307] width 322 height 24
click at [403, 295] on div "Today in Bideford Site: Bideford Bideford Tavistock Ilfracombe Exmouth" at bounding box center [874, 307] width 1333 height 30
drag, startPoint x: 212, startPoint y: 307, endPoint x: 369, endPoint y: 306, distance: 157.0
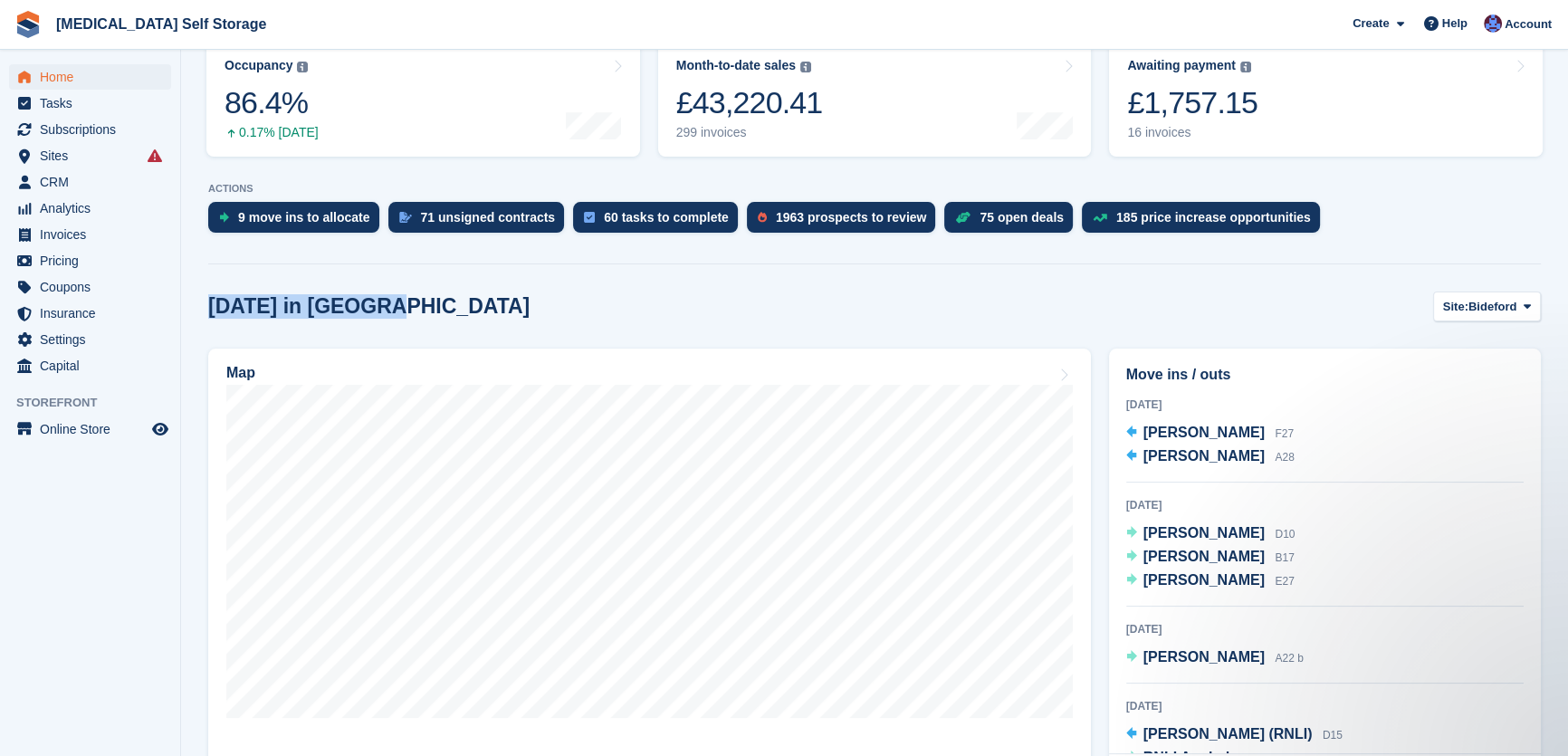
click at [369, 306] on h2 "Today in Bideford" at bounding box center [369, 307] width 322 height 24
click at [406, 304] on div "Today in Bideford Site: Bideford Bideford Tavistock Ilfracombe Exmouth" at bounding box center [874, 307] width 1333 height 30
click at [66, 181] on span "CRM" at bounding box center [94, 182] width 109 height 25
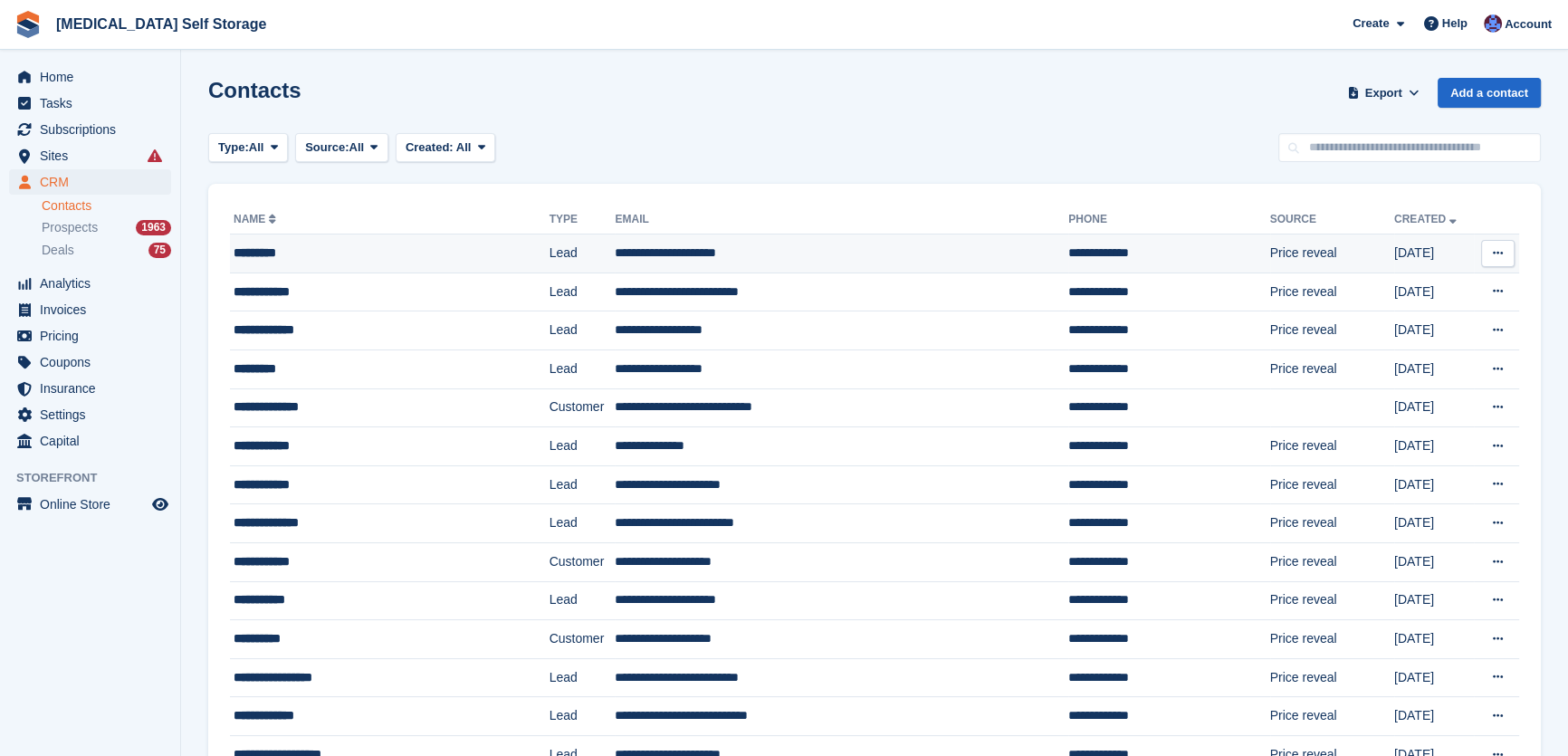
click at [293, 267] on td "*********" at bounding box center [389, 254] width 320 height 39
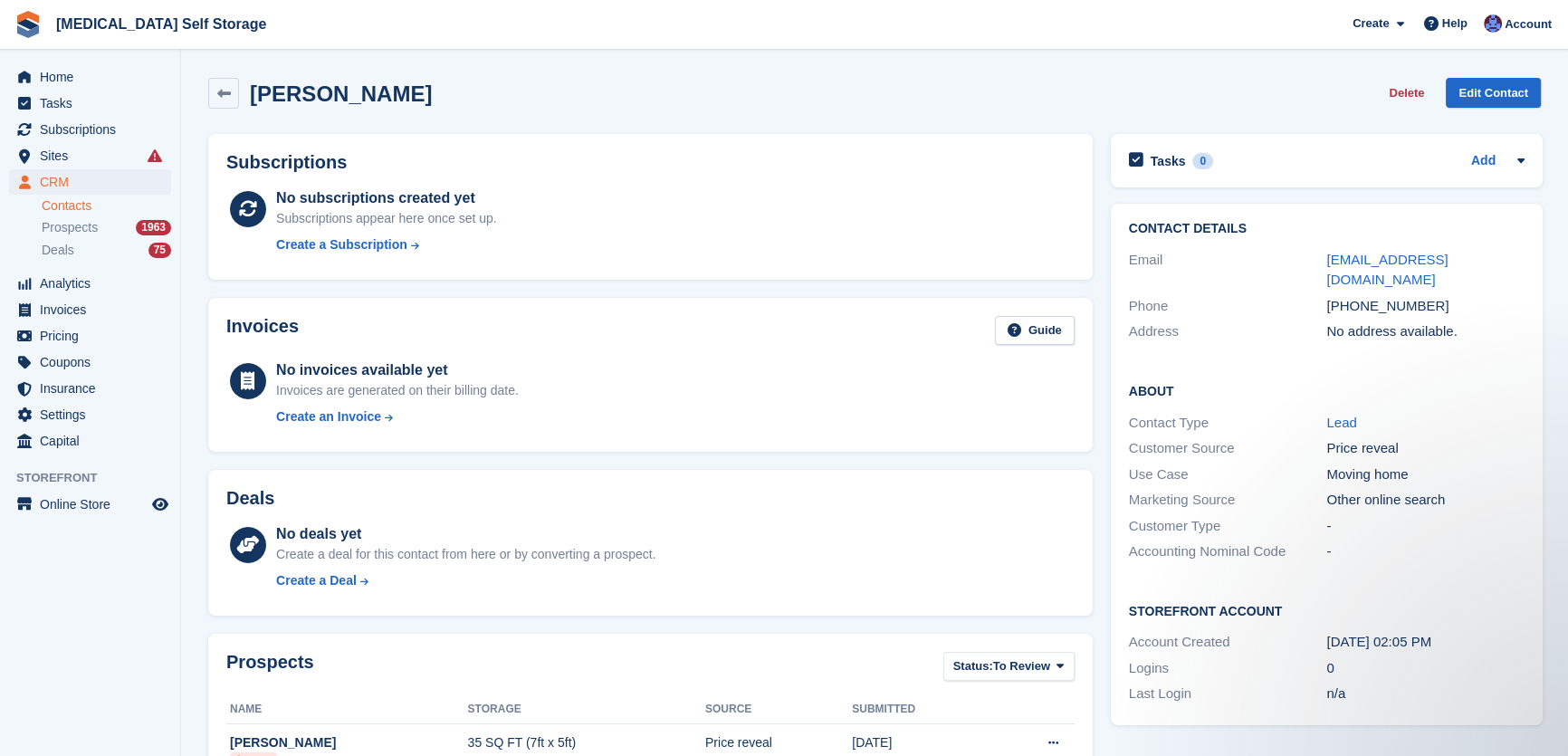
click at [59, 206] on link "Contacts" at bounding box center [106, 205] width 129 height 17
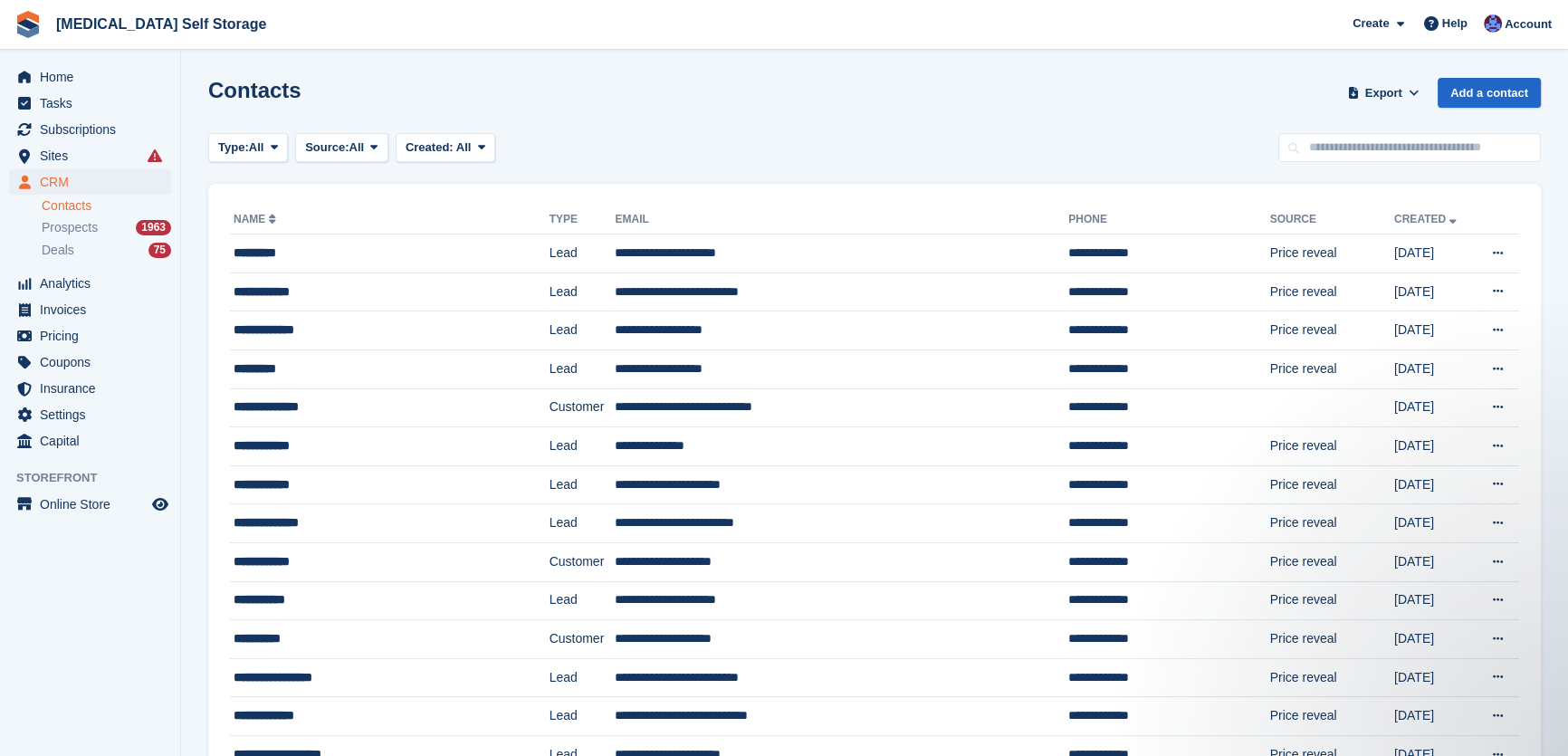
click at [58, 206] on link "Contacts" at bounding box center [106, 205] width 129 height 17
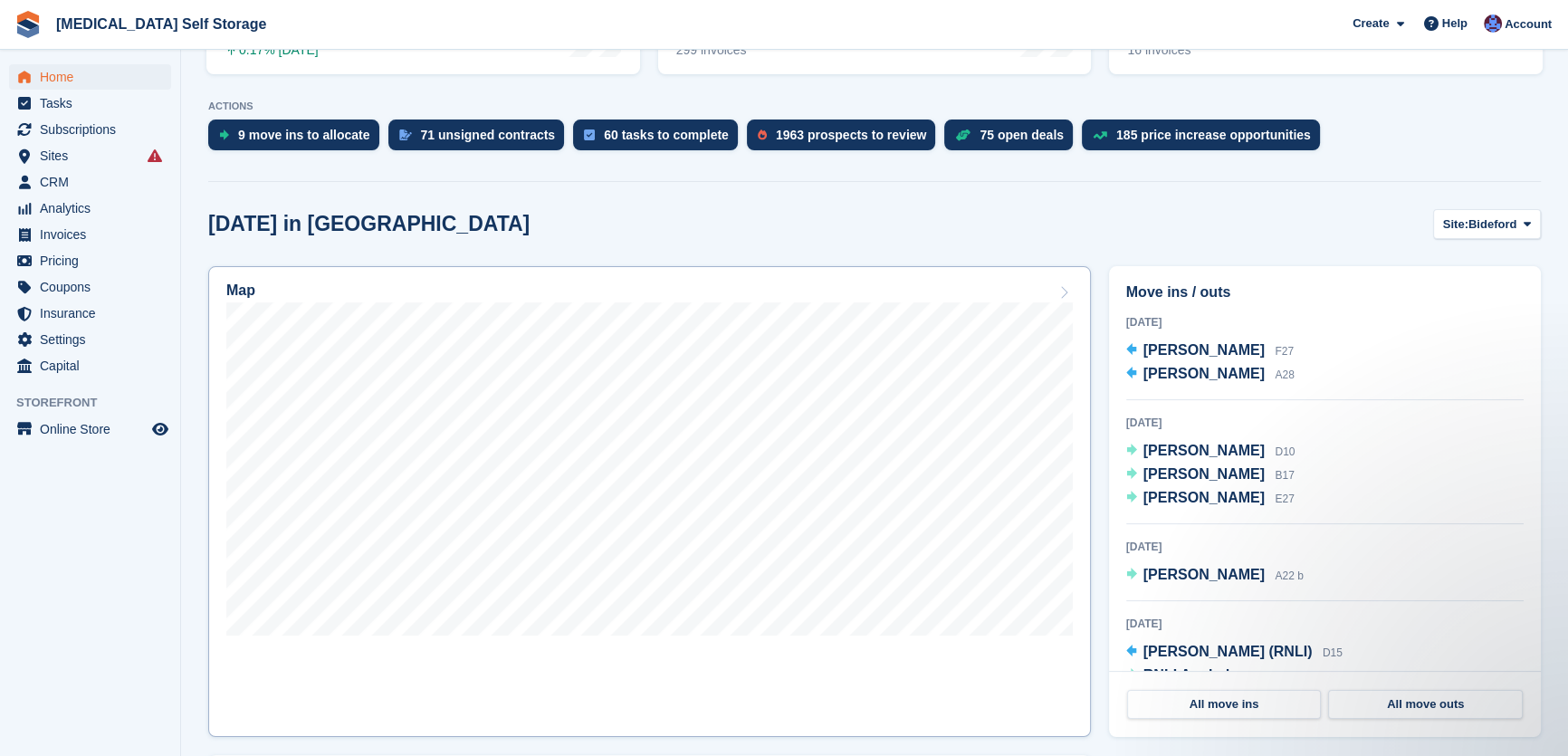
click at [908, 673] on link "Map" at bounding box center [649, 502] width 882 height 471
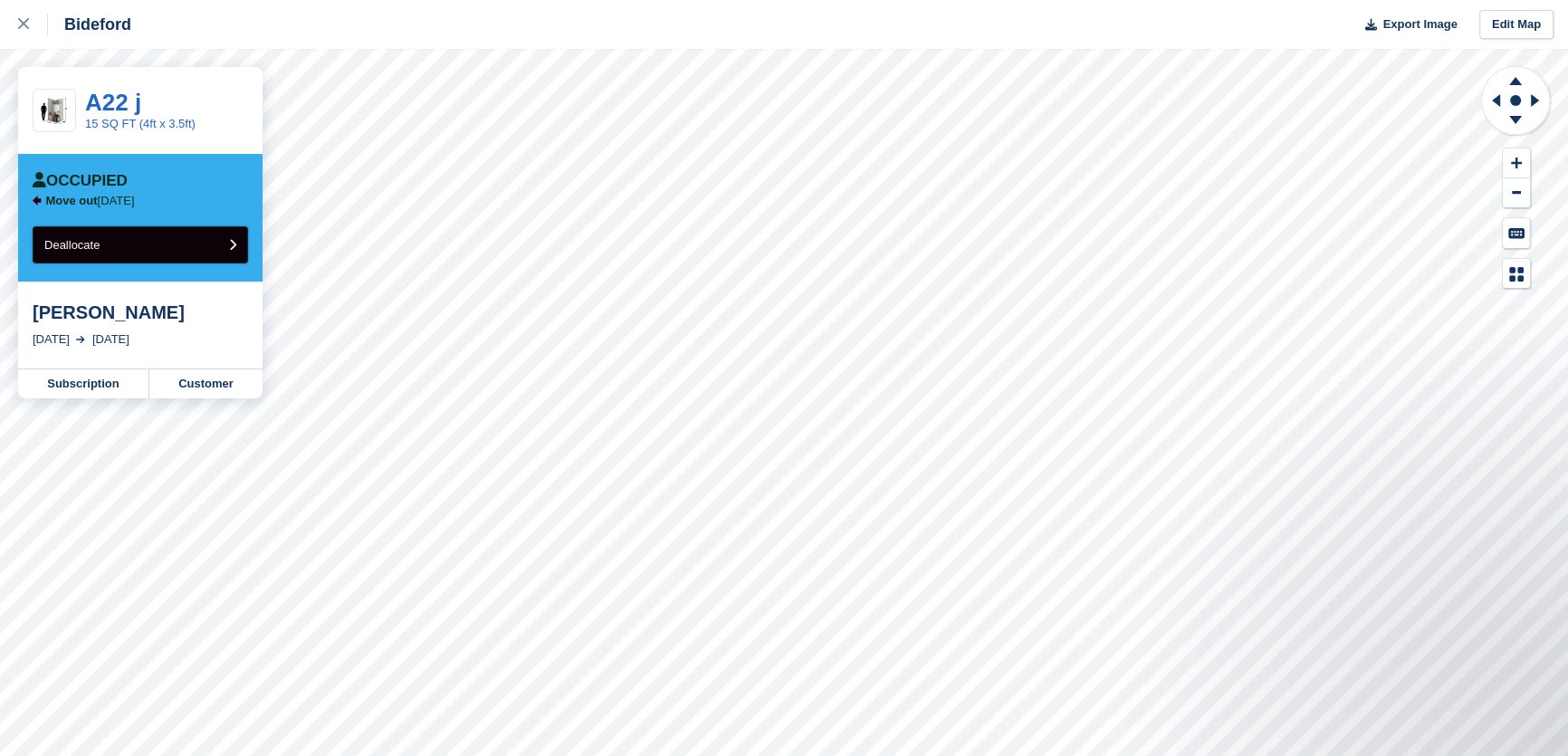
click at [116, 248] on button "Deallocate" at bounding box center [141, 245] width 216 height 38
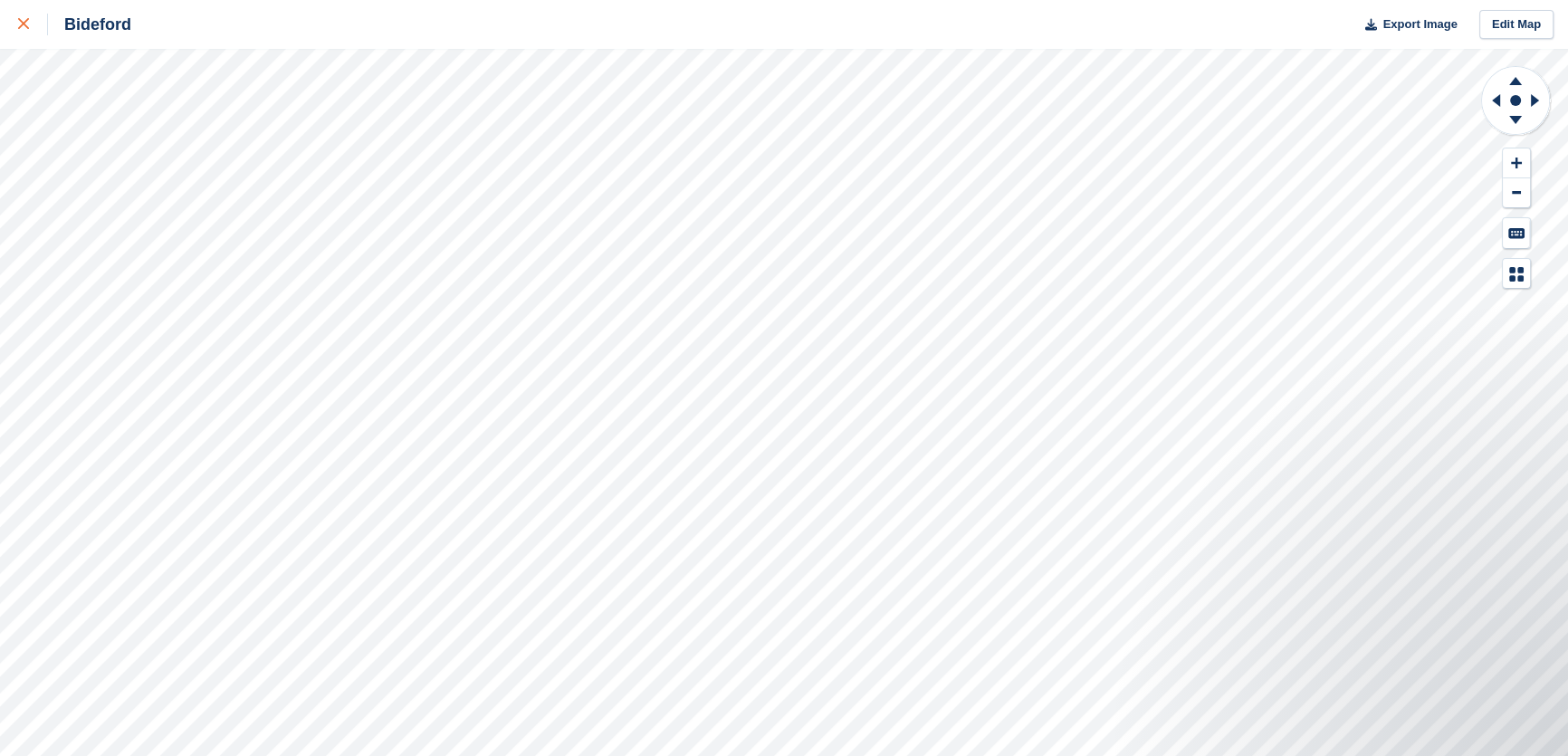
click at [18, 22] on icon at bounding box center [23, 23] width 11 height 11
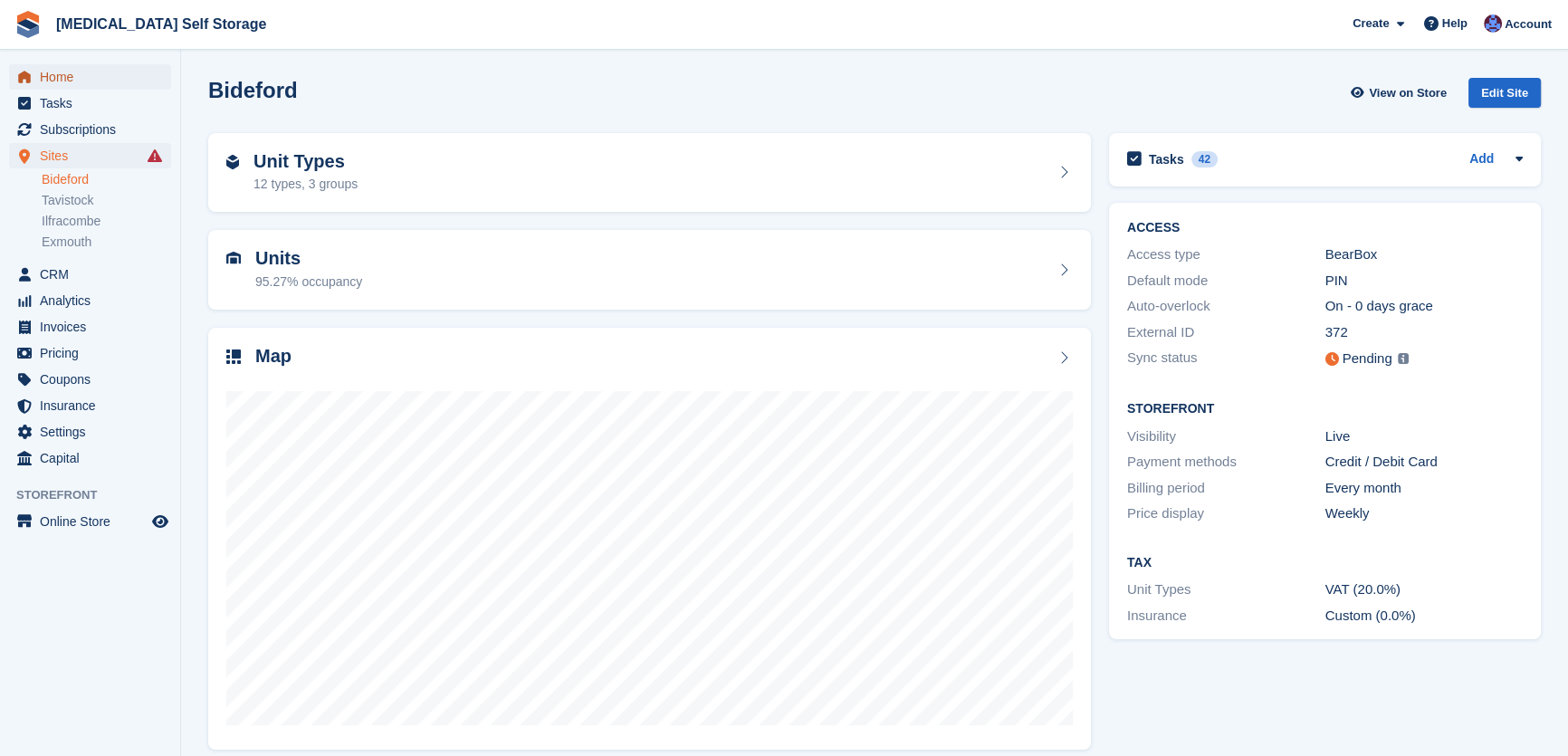
click at [75, 76] on span "Home" at bounding box center [94, 77] width 109 height 25
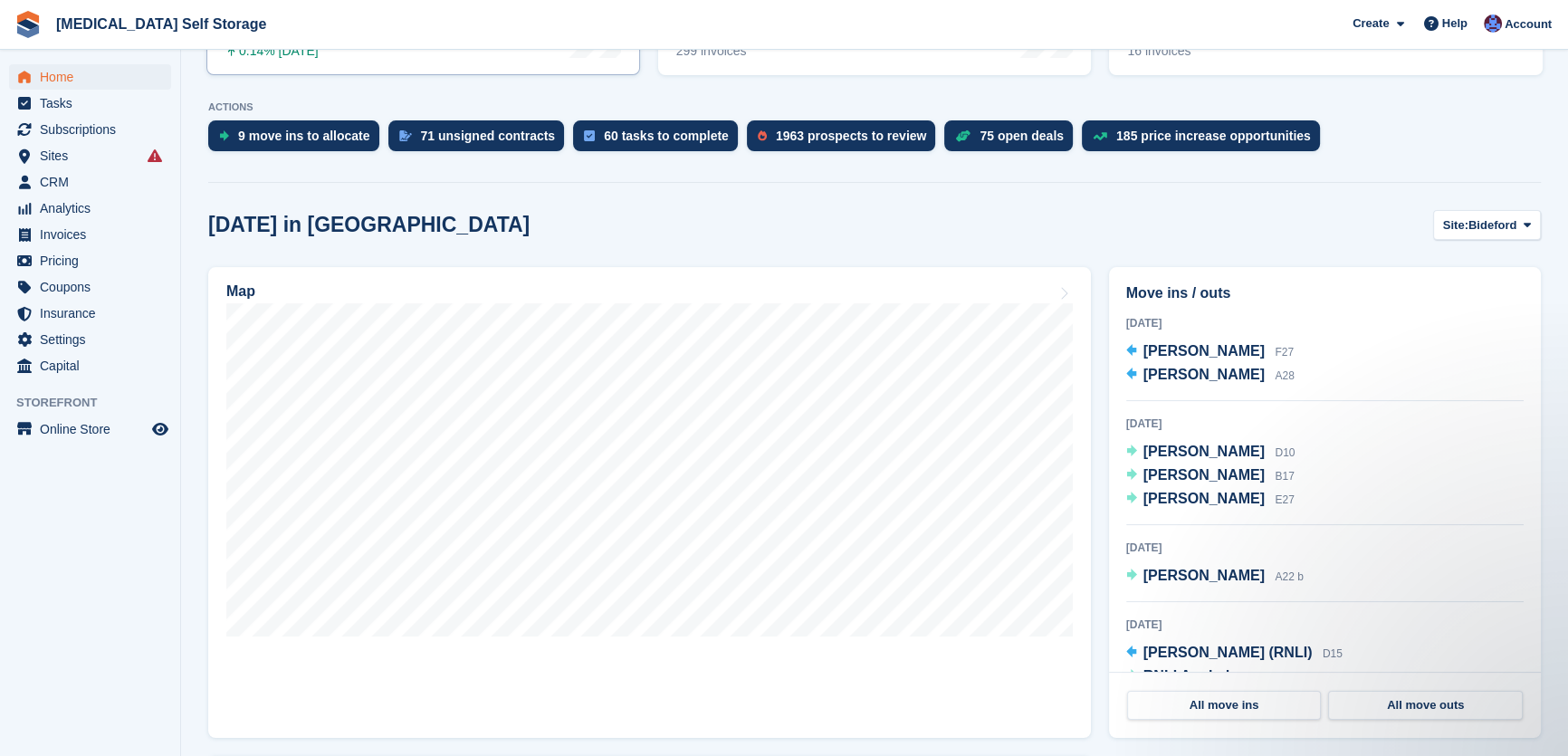
scroll to position [328, 0]
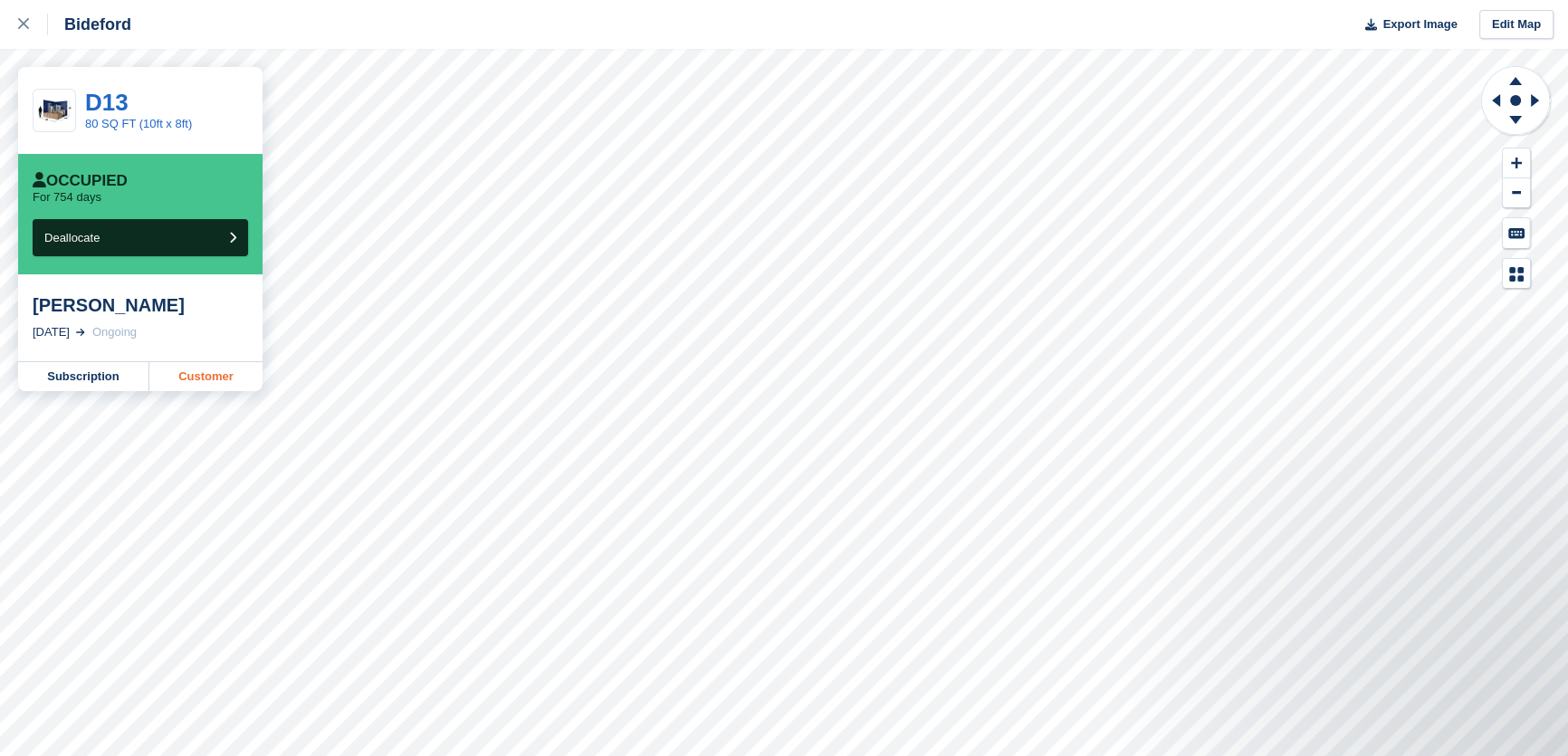
click at [204, 386] on link "Customer" at bounding box center [205, 376] width 113 height 29
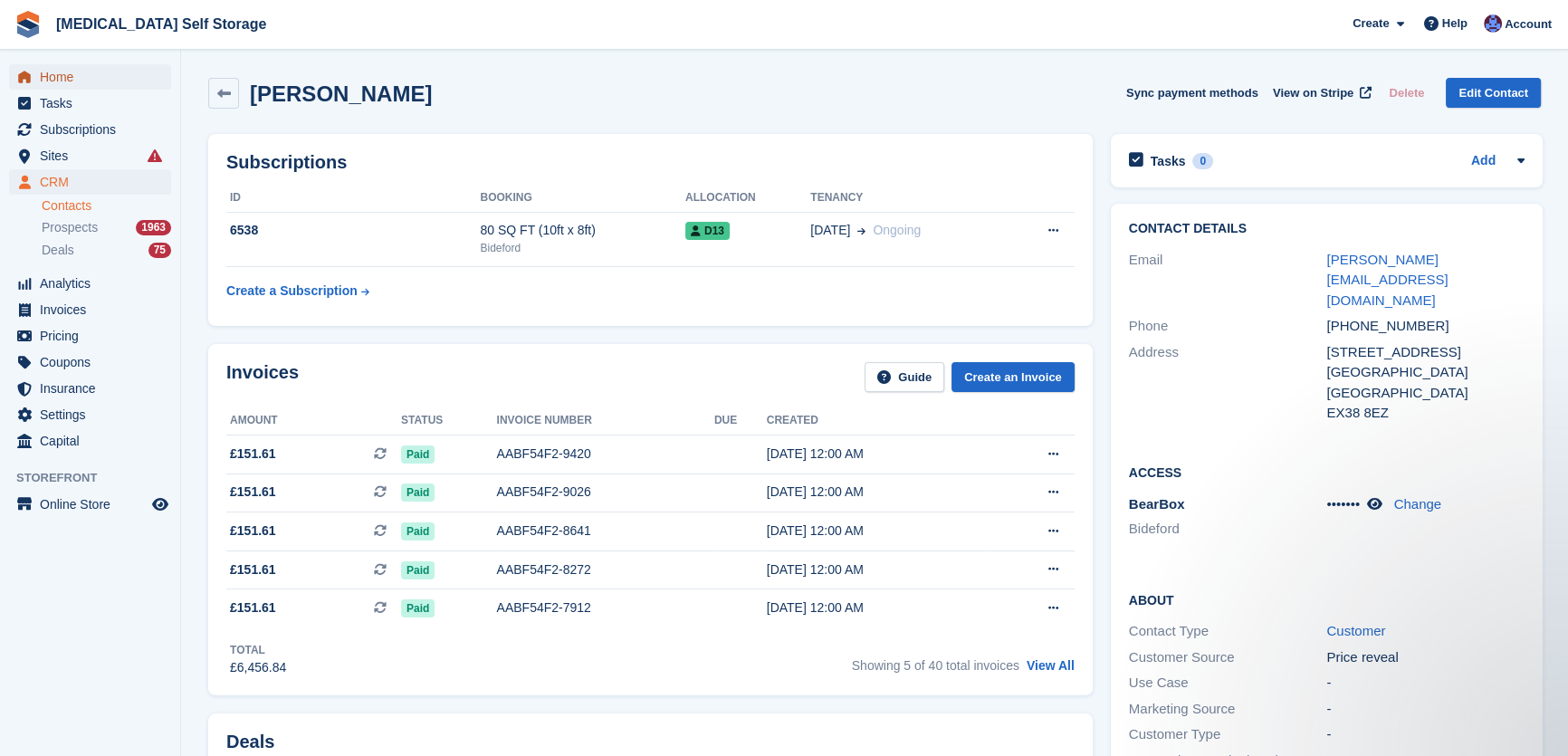
click at [82, 68] on span "Home" at bounding box center [94, 77] width 109 height 25
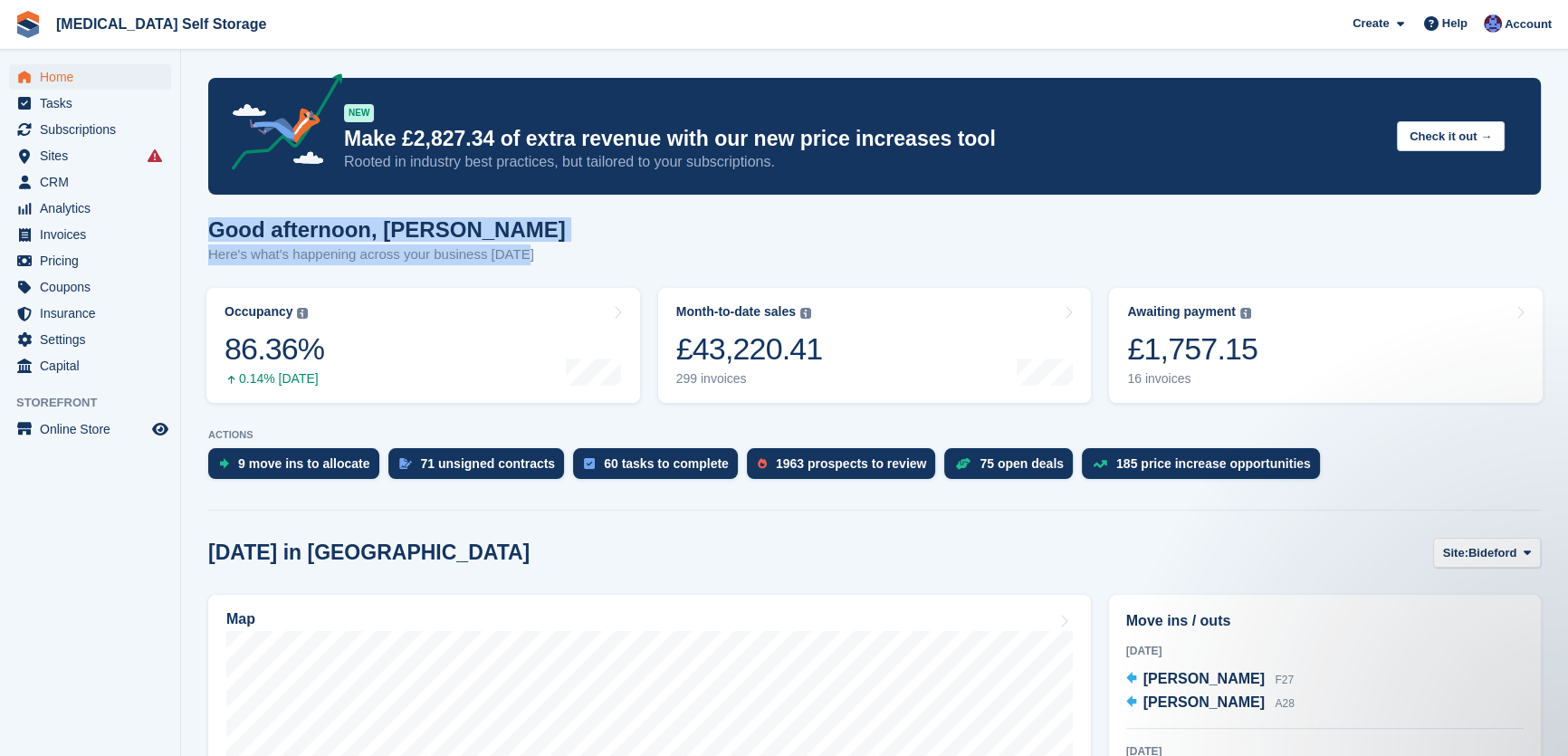
drag, startPoint x: 209, startPoint y: 231, endPoint x: 524, endPoint y: 254, distance: 315.8
click at [524, 254] on div "Good afternoon, [PERSON_NAME] Here's what's happening across your business [DAT…" at bounding box center [874, 252] width 1333 height 69
click at [604, 230] on div "Good afternoon, [PERSON_NAME] Here's what's happening across your business [DAT…" at bounding box center [874, 252] width 1333 height 69
